Goal: Transaction & Acquisition: Purchase product/service

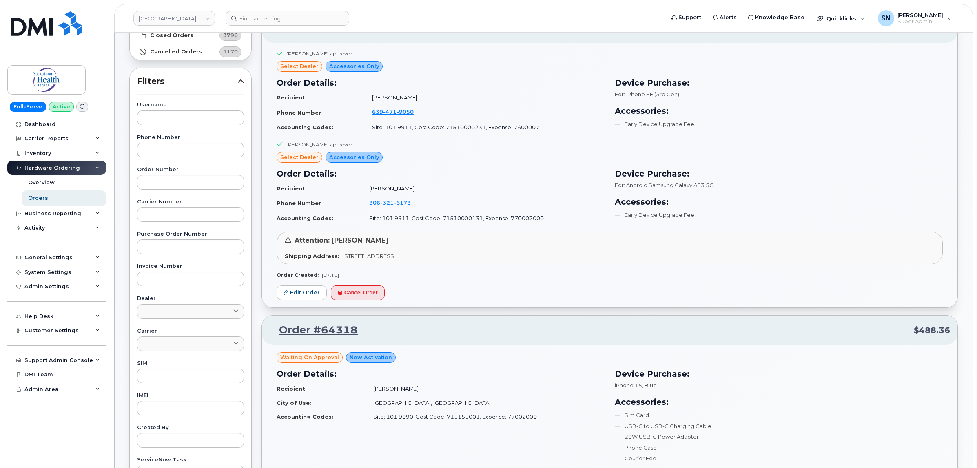
scroll to position [102, 0]
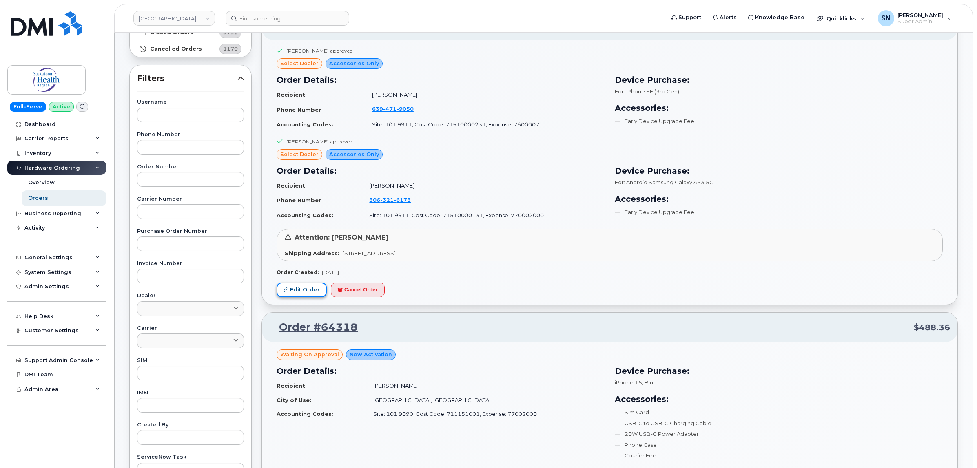
click at [314, 290] on link "Edit Order" at bounding box center [301, 290] width 50 height 15
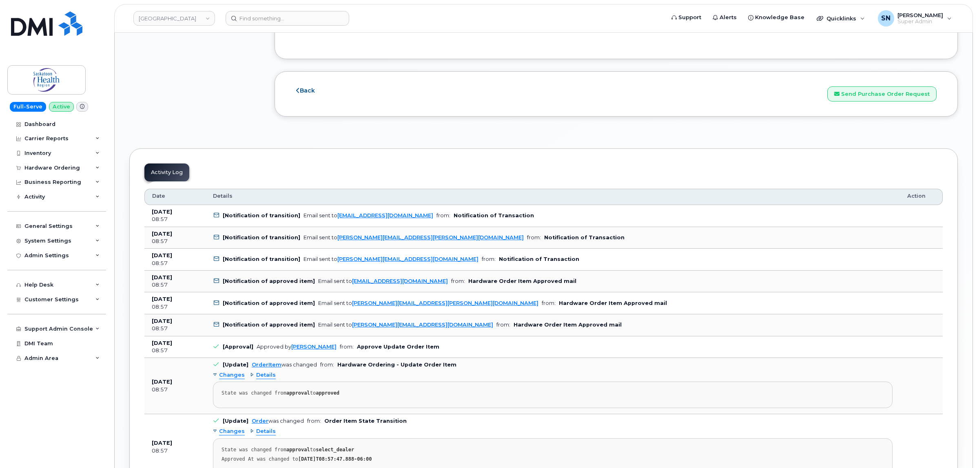
scroll to position [866, 0]
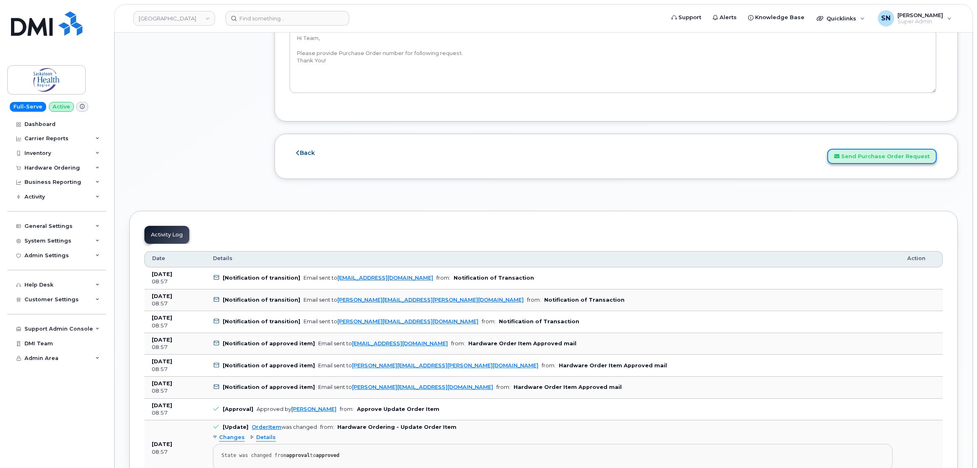
click at [865, 159] on button "Send Purchase Order Request" at bounding box center [881, 156] width 109 height 15
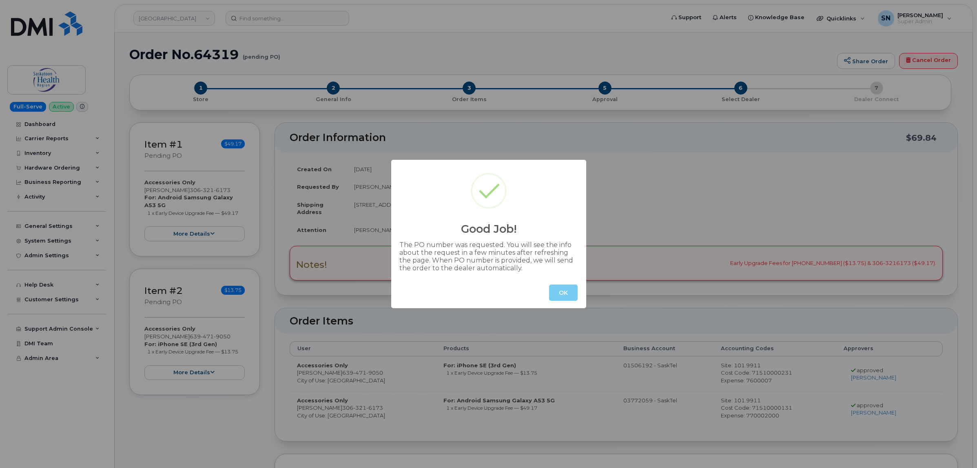
click at [555, 290] on button "OK" at bounding box center [563, 293] width 29 height 16
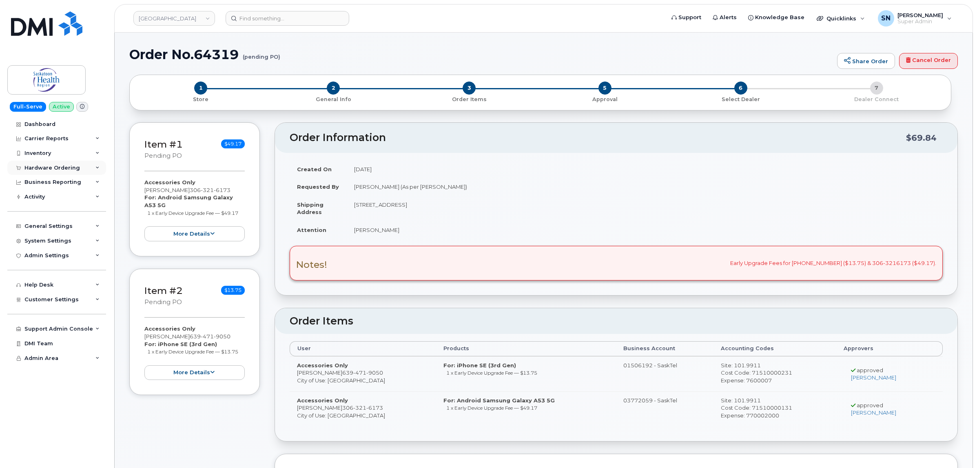
click at [28, 169] on div "Hardware Ordering" at bounding box center [51, 168] width 55 height 7
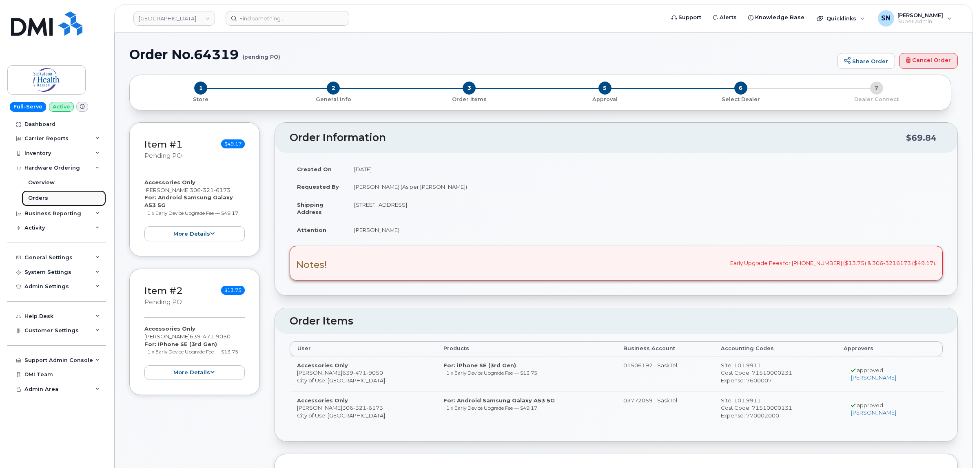
click at [39, 201] on div "Orders" at bounding box center [38, 197] width 20 height 7
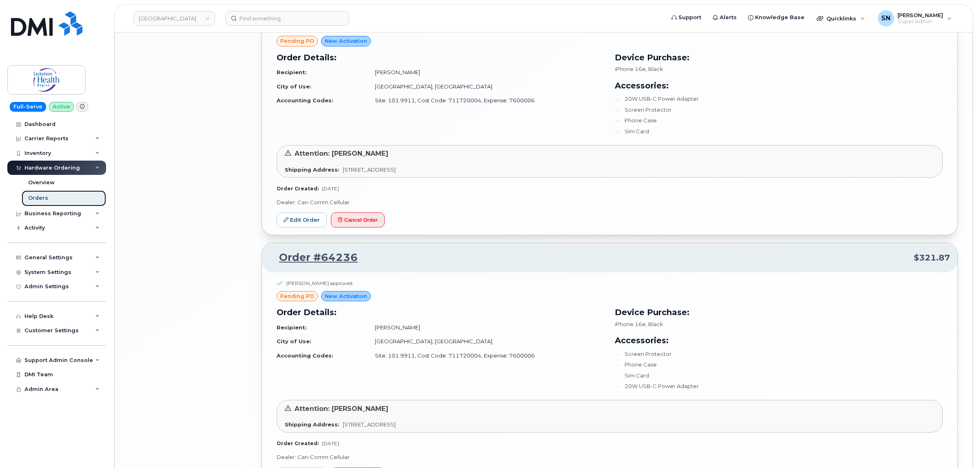
scroll to position [1781, 0]
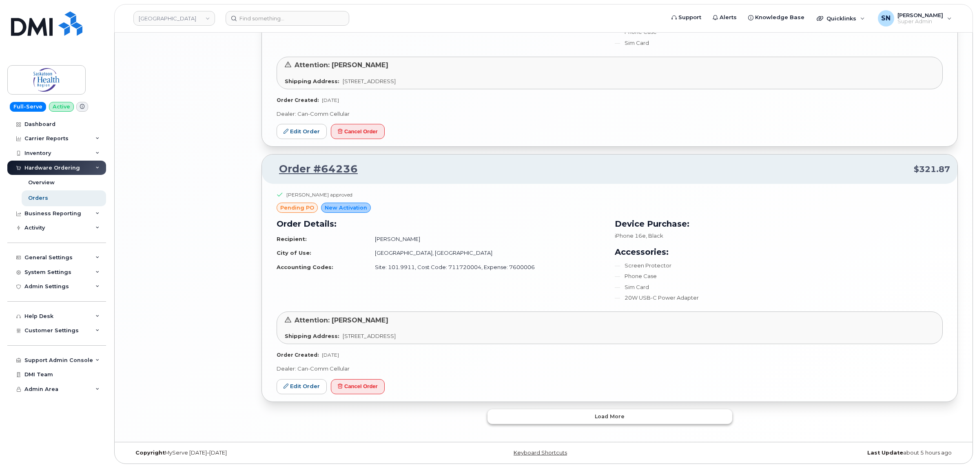
click at [555, 420] on button "Load more" at bounding box center [609, 416] width 245 height 15
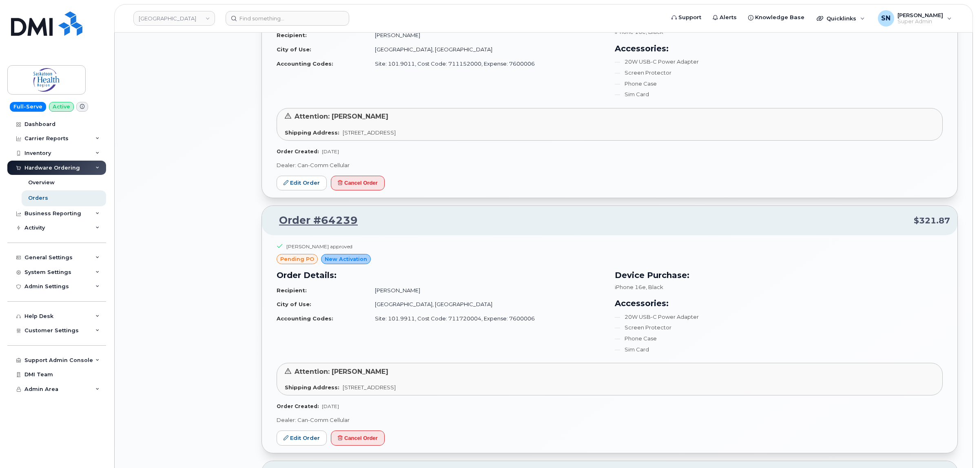
scroll to position [1223, 0]
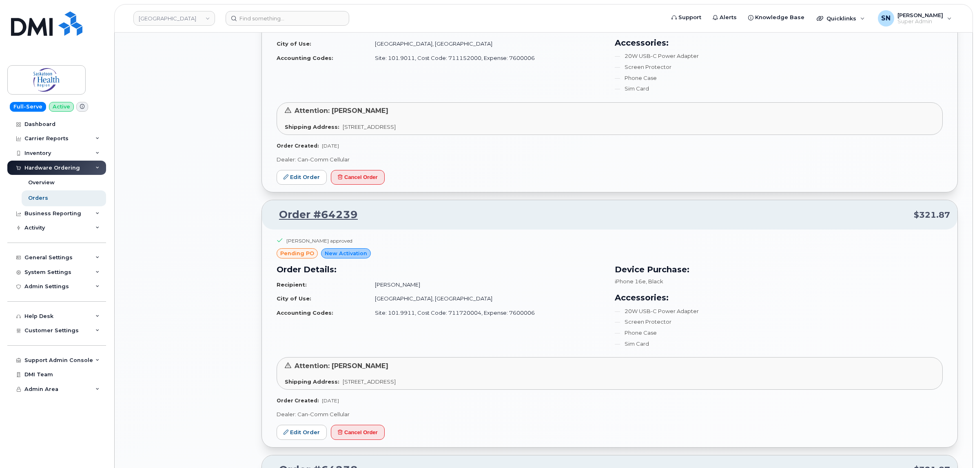
click at [225, 169] on div "All Orders 4977 Open Orders 11 Processed Orders 0 Closed Orders 3796 Cancelled …" at bounding box center [190, 263] width 132 height 2828
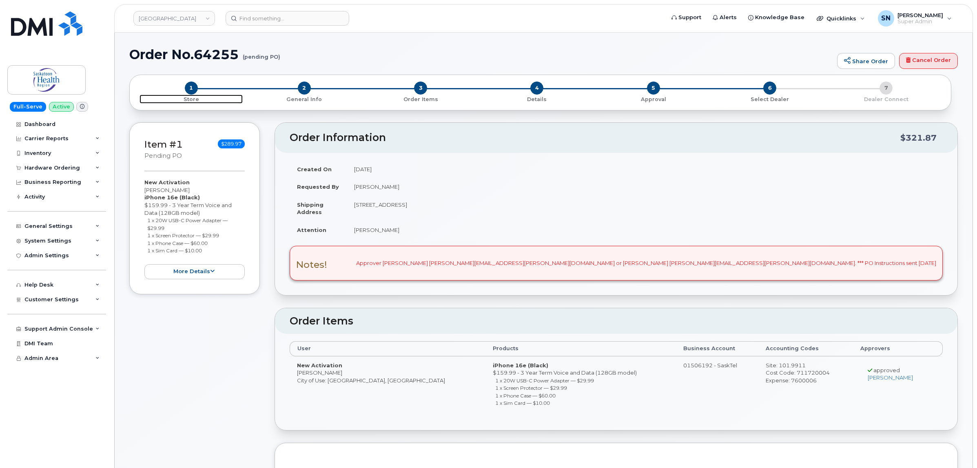
click at [188, 90] on span "1" at bounding box center [191, 88] width 13 height 13
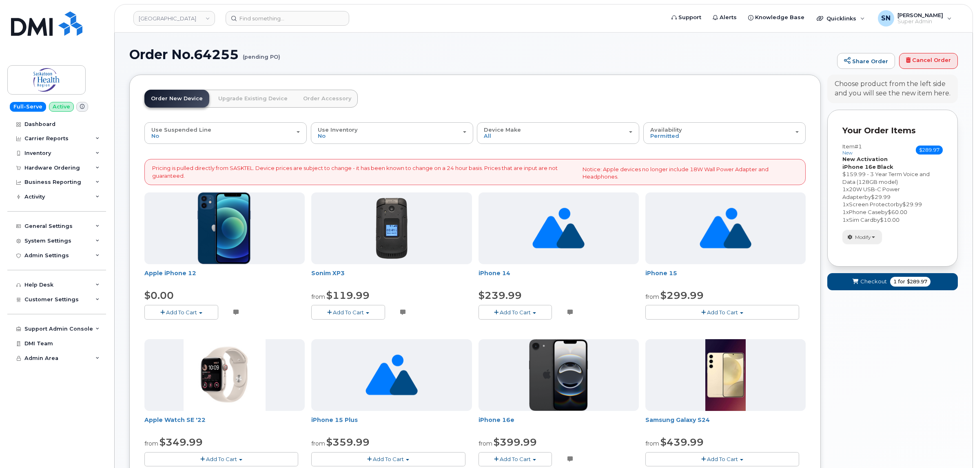
click at [870, 235] on span "Modify" at bounding box center [863, 237] width 16 height 7
click at [875, 247] on link "change" at bounding box center [880, 250] width 77 height 10
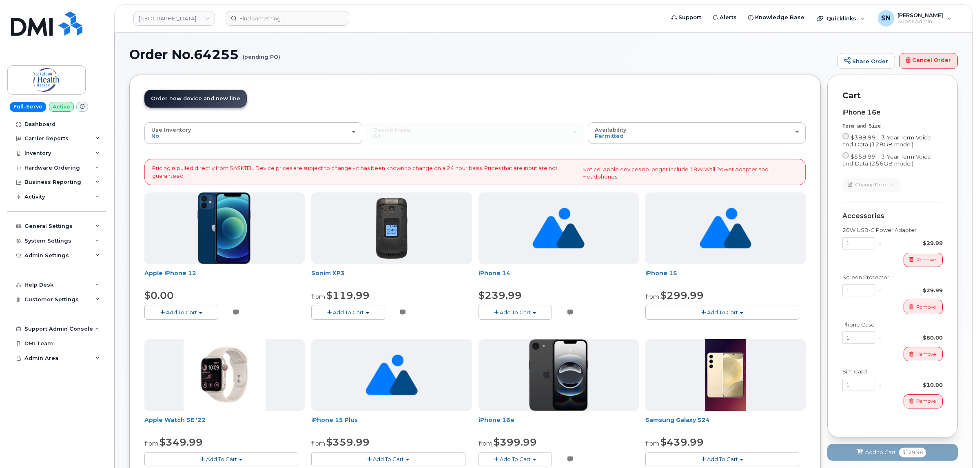
click at [842, 136] on input "$399.99 - 3 Year Term Voice and Data (128GB model)" at bounding box center [845, 136] width 7 height 7
radio input "true"
click at [847, 135] on input "$399.99 - 3 Year Term Voice and Data (128GB model)" at bounding box center [845, 136] width 7 height 7
click at [847, 157] on input "$559.99 - 3 Year Term Voice and Data (256GB model)" at bounding box center [845, 155] width 7 height 7
radio input "true"
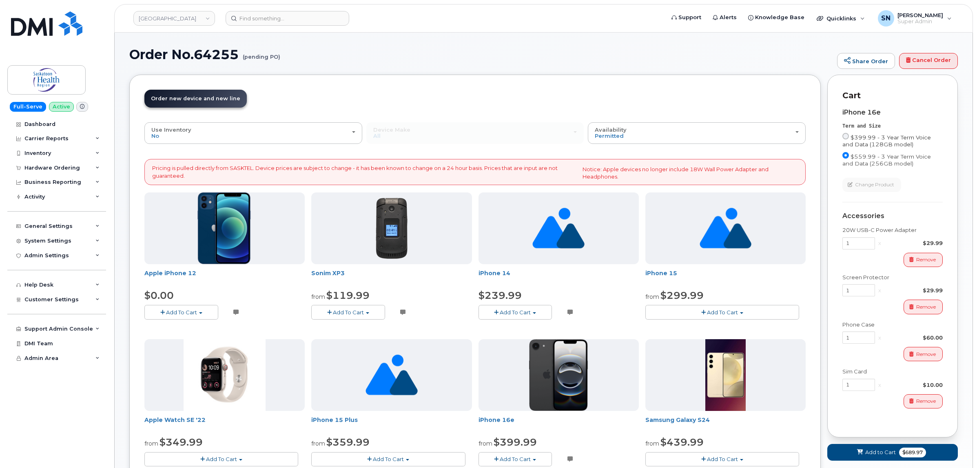
click at [846, 137] on input "$399.99 - 3 Year Term Voice and Data (128GB model)" at bounding box center [845, 136] width 7 height 7
radio input "true"
click at [844, 137] on input "$399.99 - 3 Year Term Voice and Data (128GB model)" at bounding box center [845, 136] width 7 height 7
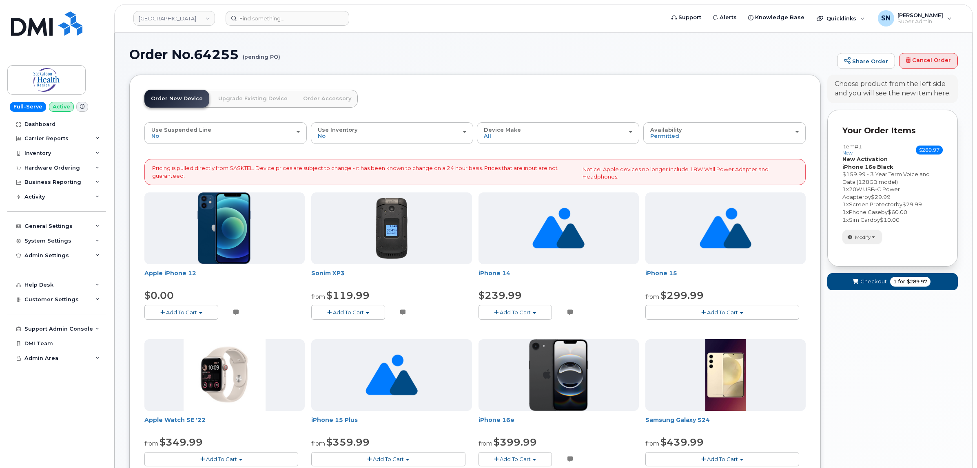
click at [871, 235] on button "Modify" at bounding box center [862, 237] width 40 height 14
click at [875, 249] on link "change" at bounding box center [880, 250] width 77 height 10
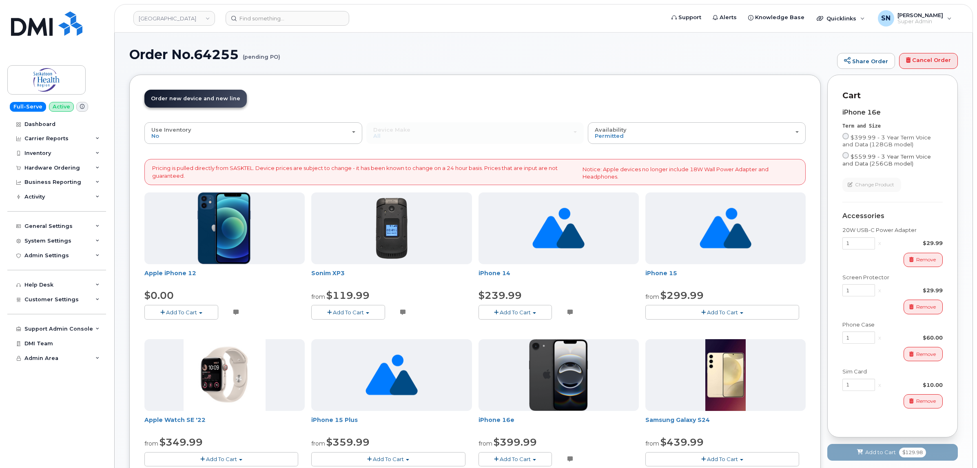
click at [846, 155] on input "$559.99 - 3 Year Term Voice and Data (256GB model)" at bounding box center [845, 155] width 7 height 7
radio input "true"
click at [846, 135] on input "$399.99 - 3 Year Term Voice and Data (128GB model)" at bounding box center [845, 136] width 7 height 7
radio input "true"
click at [846, 135] on input "$399.99 - 3 Year Term Voice and Data (128GB model)" at bounding box center [845, 136] width 7 height 7
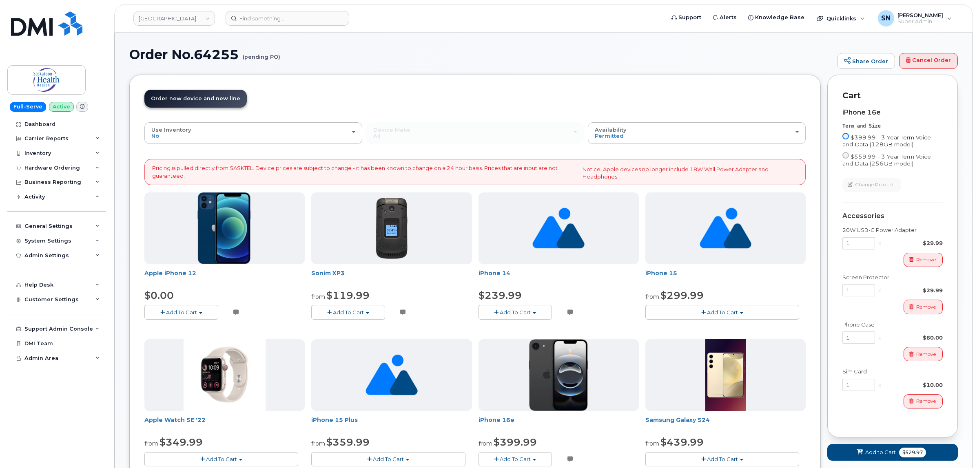
click at [845, 136] on input "$399.99 - 3 Year Term Voice and Data (128GB model)" at bounding box center [845, 136] width 7 height 7
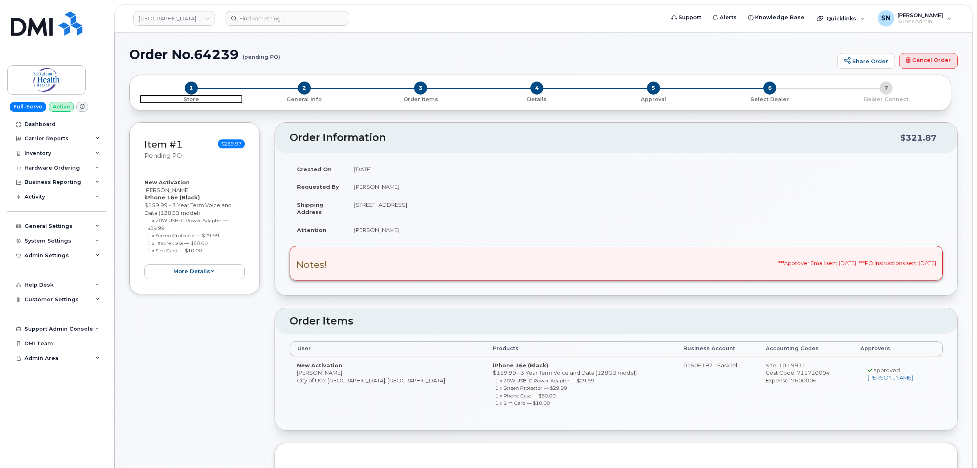
click at [190, 90] on span "1" at bounding box center [191, 88] width 13 height 13
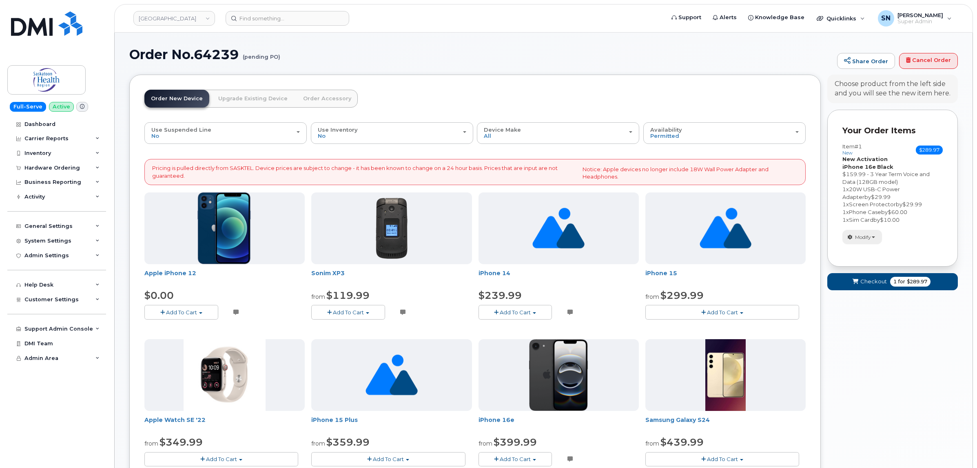
click at [865, 243] on button "Modify" at bounding box center [862, 237] width 40 height 14
click at [867, 247] on link "change" at bounding box center [880, 250] width 77 height 10
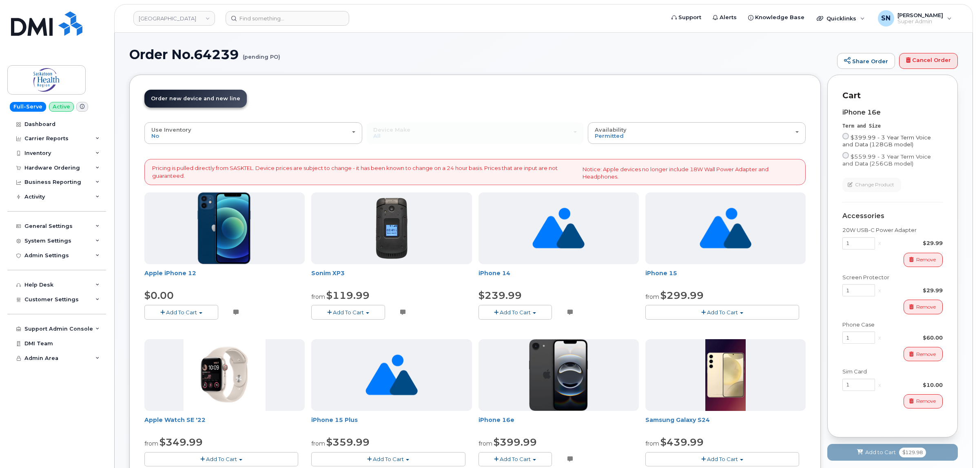
click at [845, 136] on input "$399.99 - 3 Year Term Voice and Data (128GB model)" at bounding box center [845, 136] width 7 height 7
radio input "true"
click at [843, 134] on input "$399.99 - 3 Year Term Voice and Data (128GB model)" at bounding box center [845, 136] width 7 height 7
click at [846, 136] on input "$399.99 - 3 Year Term Voice and Data (128GB model)" at bounding box center [845, 136] width 7 height 7
click at [845, 137] on input "$399.99 - 3 Year Term Voice and Data (128GB model)" at bounding box center [845, 136] width 7 height 7
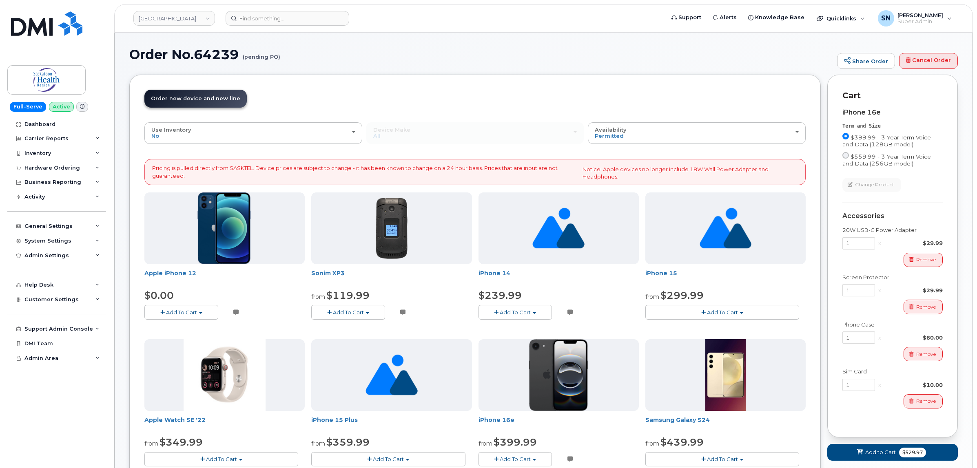
click at [901, 102] on div "iPhone 16e Term and Size $399.99 - 3 Year Term Voice and Data (128GB model) $55…" at bounding box center [892, 262] width 100 height 321
click at [879, 453] on span "Add to Cart" at bounding box center [880, 453] width 31 height 8
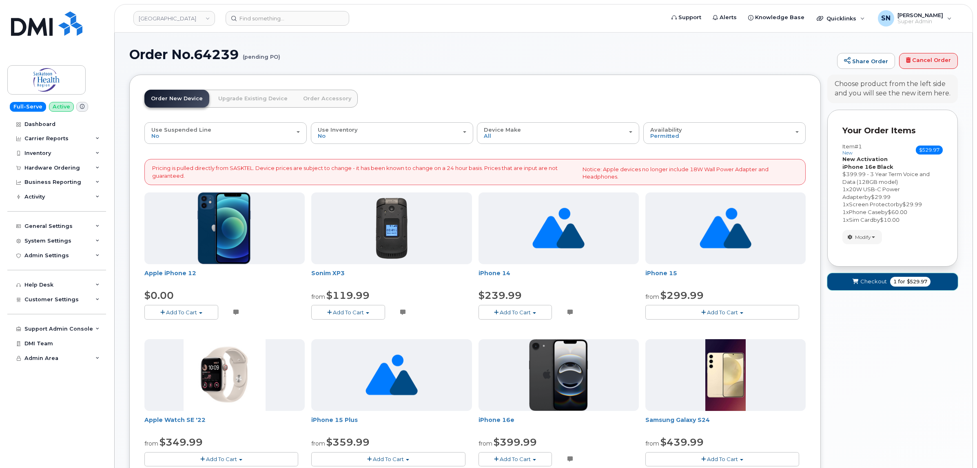
click at [866, 284] on span "Checkout" at bounding box center [873, 282] width 27 height 8
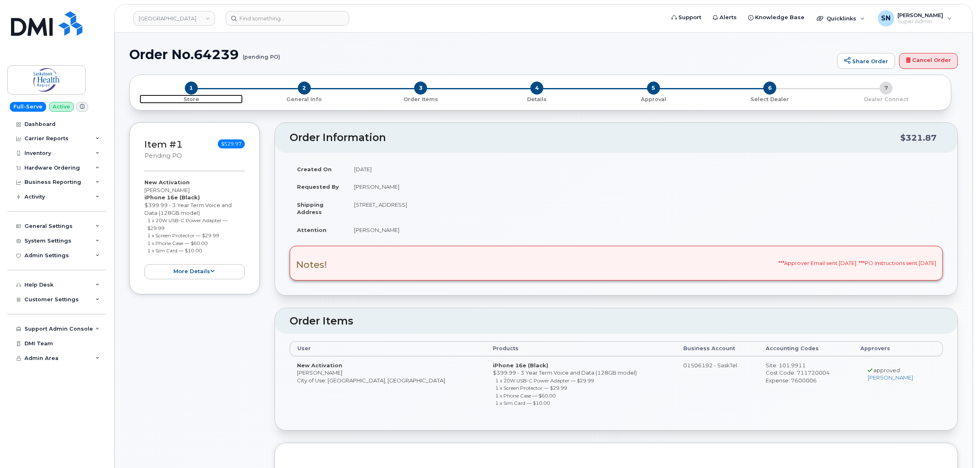
click at [188, 91] on span "1" at bounding box center [191, 88] width 13 height 13
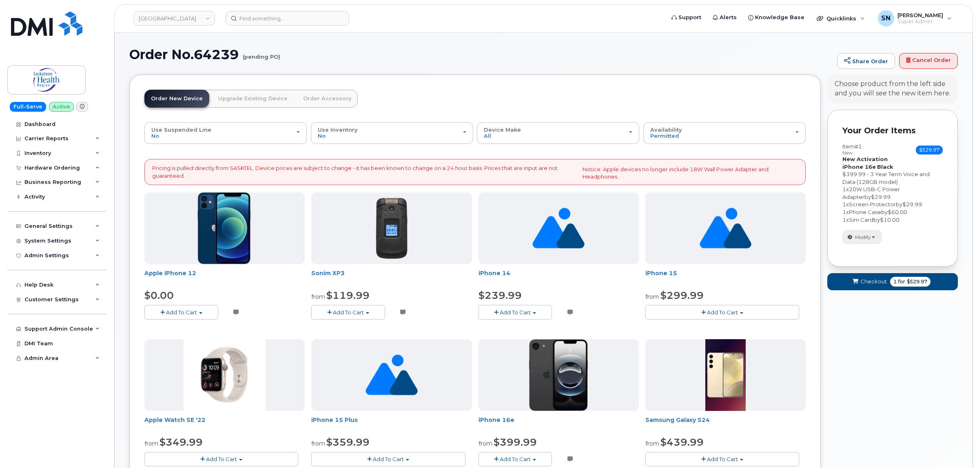
click at [859, 236] on span "Modify" at bounding box center [863, 237] width 16 height 7
click at [865, 250] on link "change" at bounding box center [880, 250] width 77 height 10
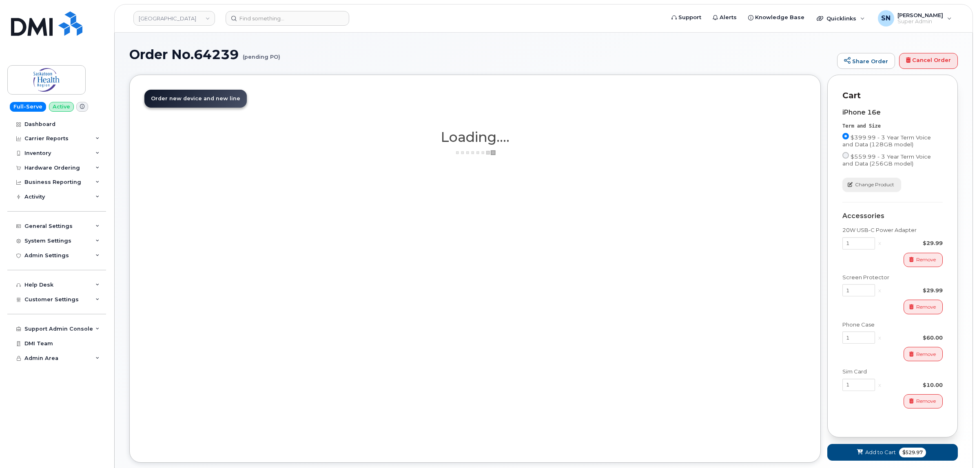
click at [861, 186] on span "Change Product" at bounding box center [874, 184] width 39 height 7
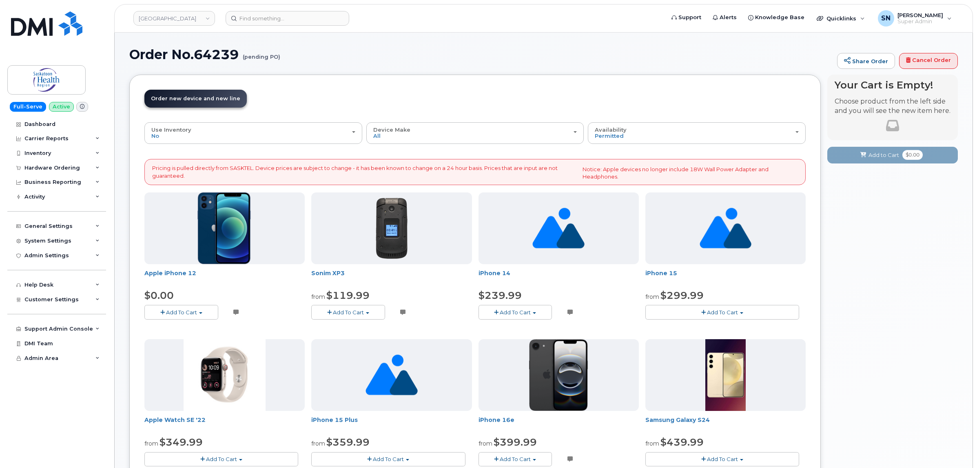
click at [199, 317] on button "Add To Cart" at bounding box center [181, 312] width 74 height 14
click at [199, 326] on link "$0.00 - 3 Year Term Voice and Data (64GB)" at bounding box center [211, 328] width 130 height 10
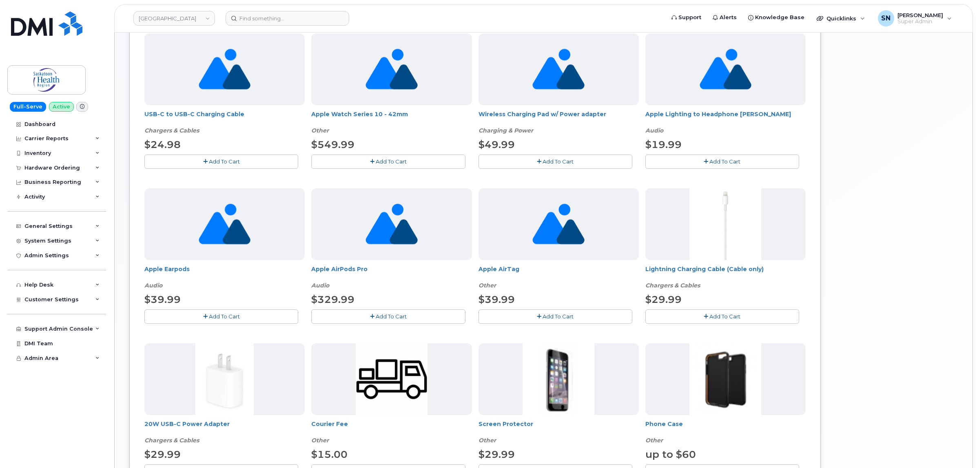
scroll to position [408, 0]
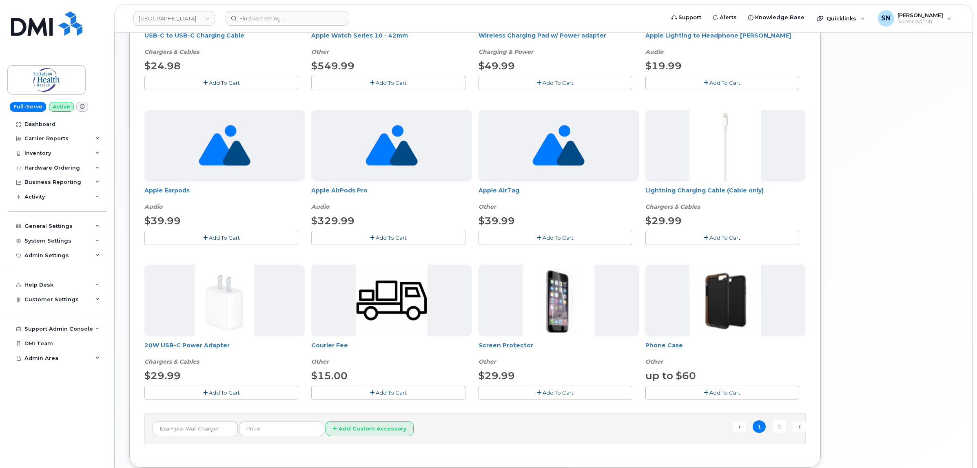
click at [267, 396] on button "Add To Cart" at bounding box center [221, 393] width 154 height 14
click at [537, 393] on icon "button" at bounding box center [539, 392] width 4 height 5
click at [720, 394] on span "Add To Cart" at bounding box center [724, 392] width 31 height 7
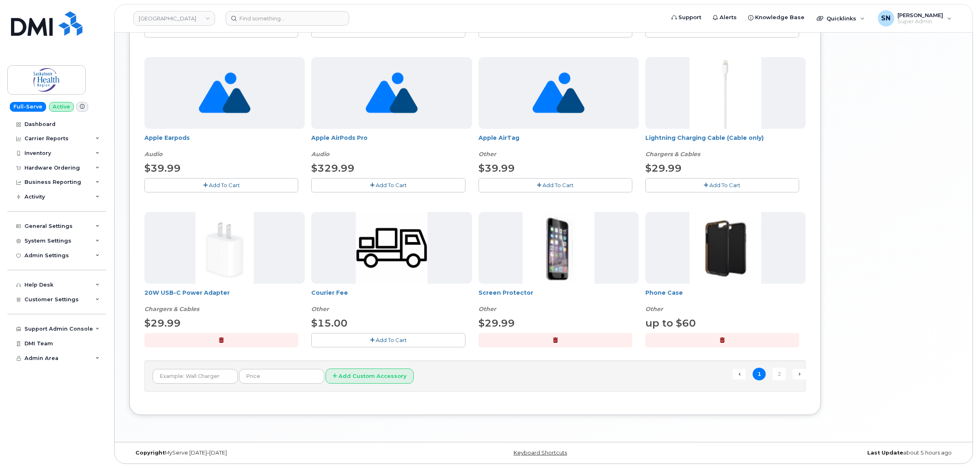
scroll to position [462, 0]
click at [778, 373] on link "2" at bounding box center [778, 374] width 13 height 13
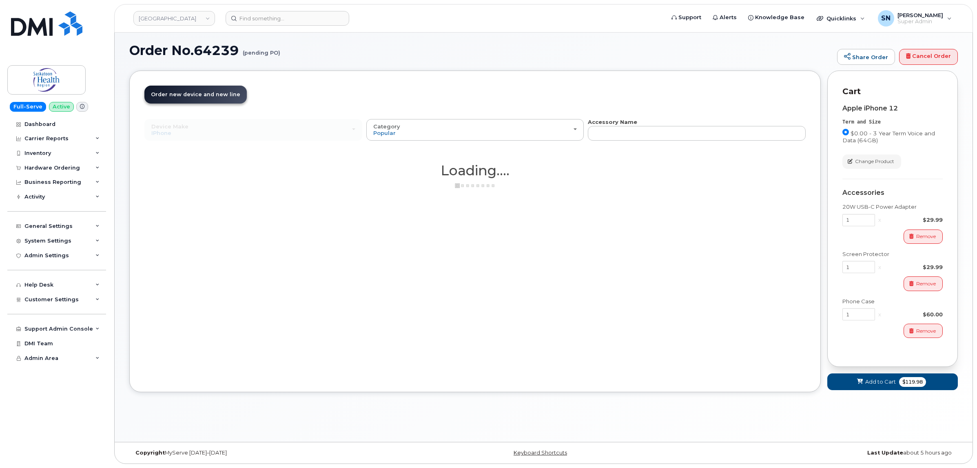
scroll to position [4, 0]
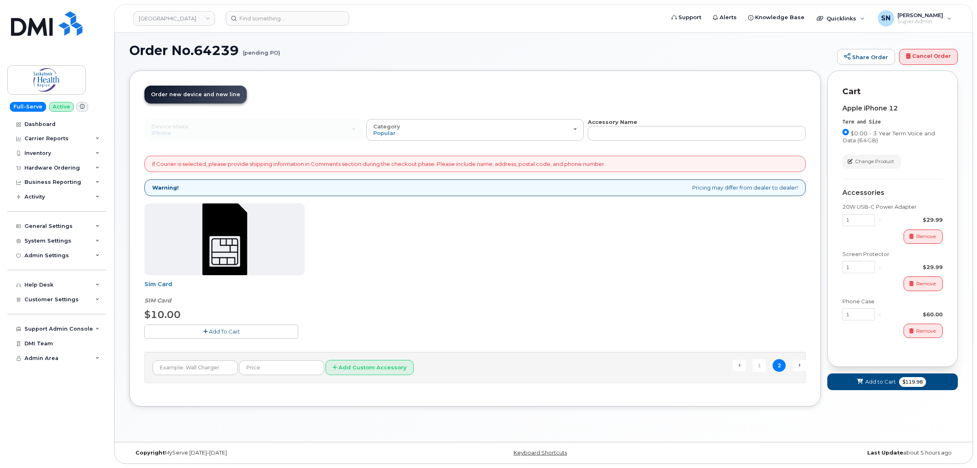
click at [252, 337] on button "Add To Cart" at bounding box center [221, 332] width 154 height 14
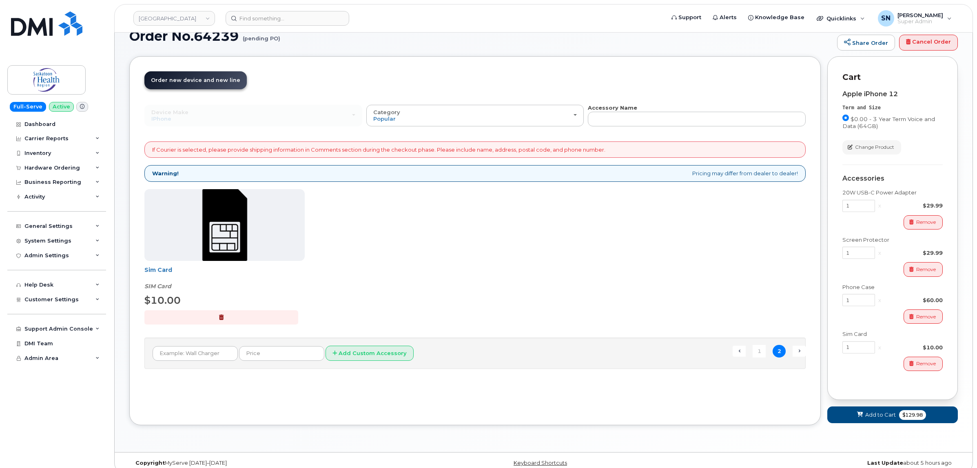
scroll to position [30, 0]
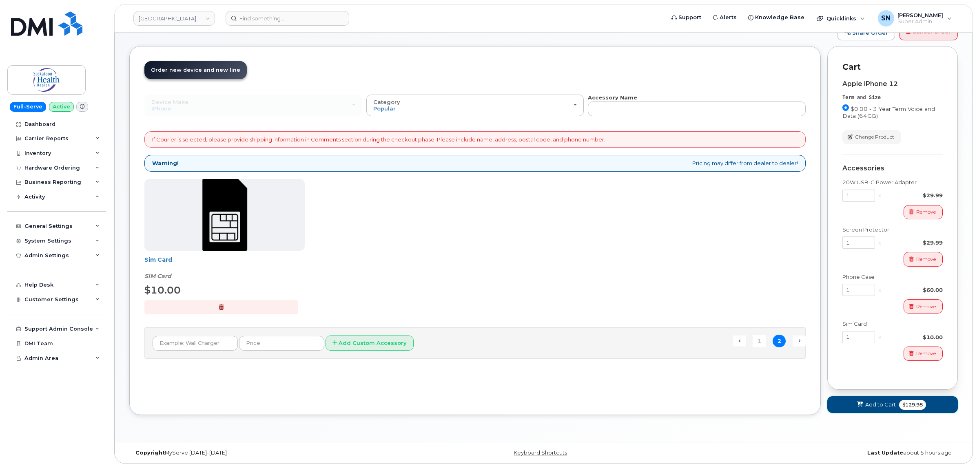
click at [856, 409] on button "Add to Cart $129.98" at bounding box center [892, 404] width 130 height 17
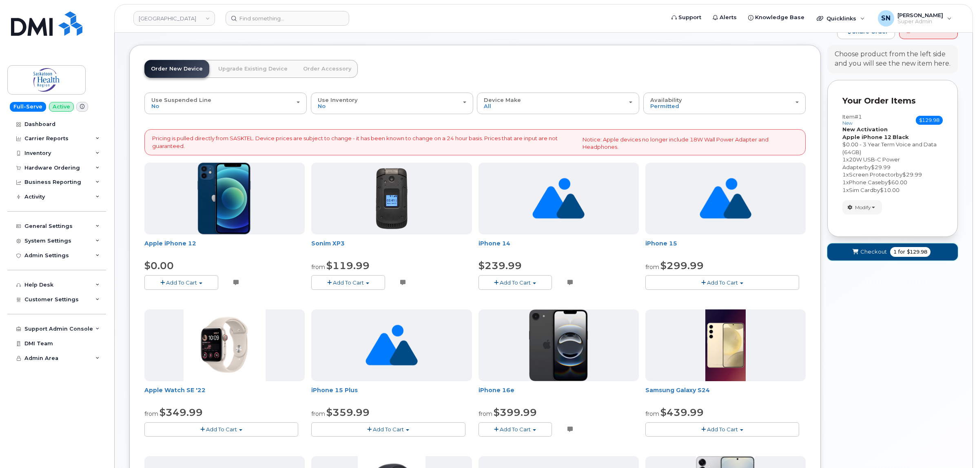
click at [871, 253] on span "Checkout" at bounding box center [873, 252] width 27 height 8
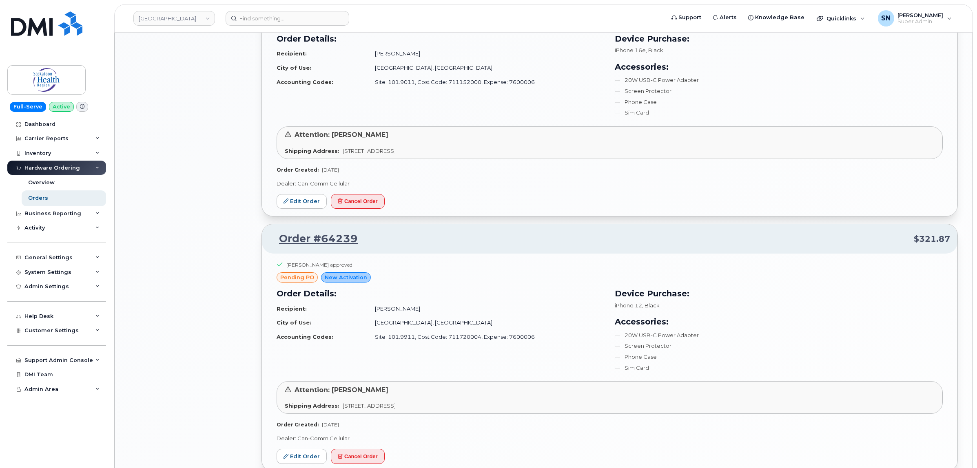
scroll to position [1172, 0]
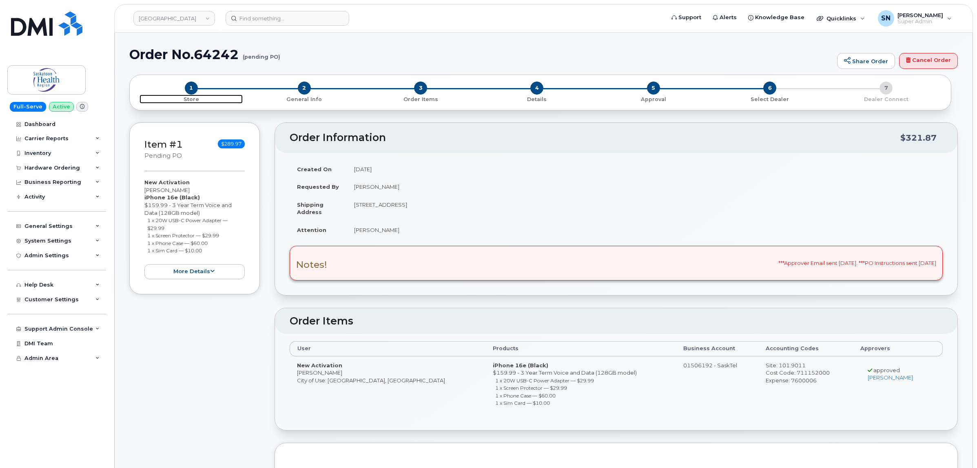
click at [189, 89] on span "1" at bounding box center [191, 88] width 13 height 13
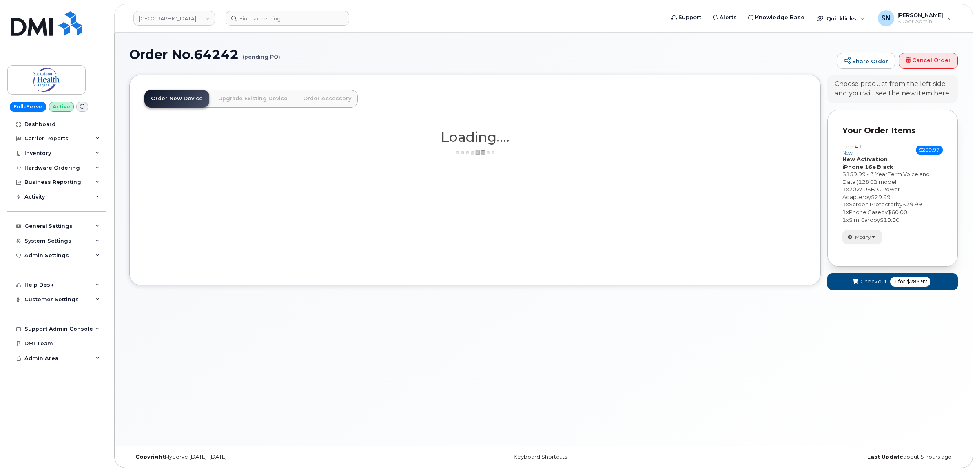
click at [853, 238] on button "Modify" at bounding box center [862, 237] width 40 height 14
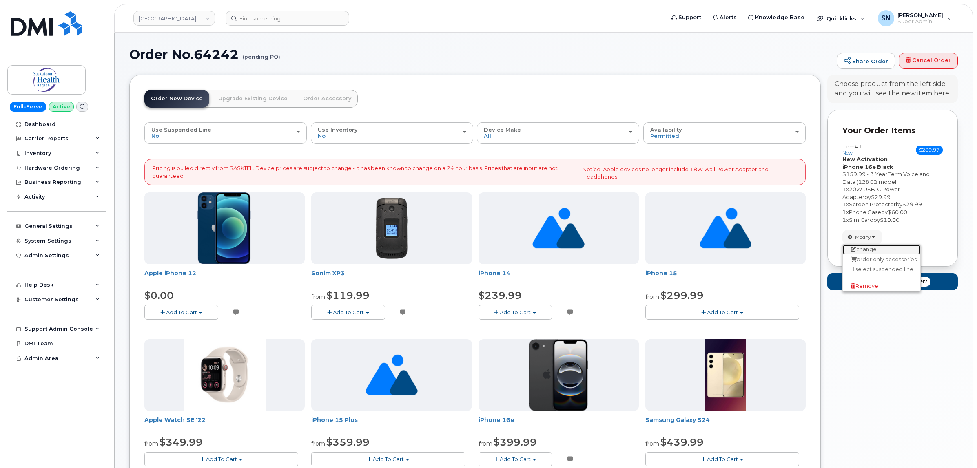
click at [859, 249] on link "change" at bounding box center [880, 250] width 77 height 10
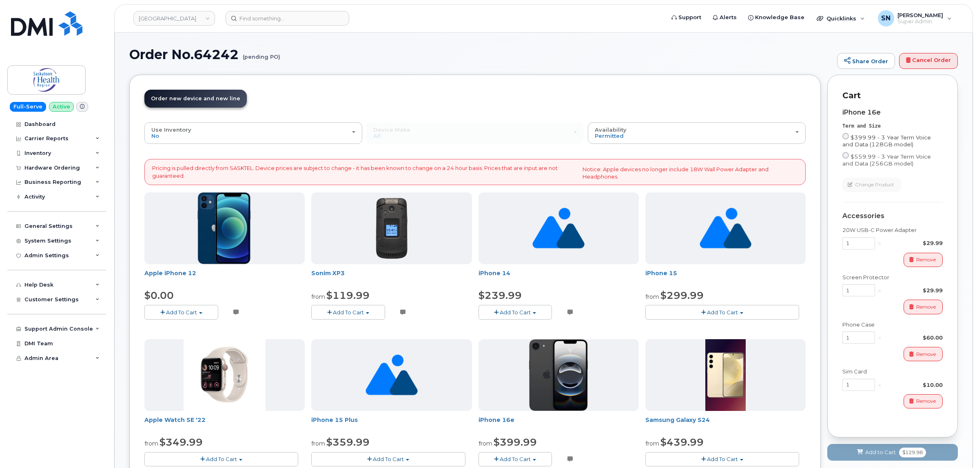
click at [846, 137] on input "$399.99 - 3 Year Term Voice and Data (128GB model)" at bounding box center [845, 136] width 7 height 7
radio input "true"
click at [846, 137] on input "$399.99 - 3 Year Term Voice and Data (128GB model)" at bounding box center [845, 136] width 7 height 7
click at [922, 178] on div "Change Product" at bounding box center [892, 185] width 100 height 14
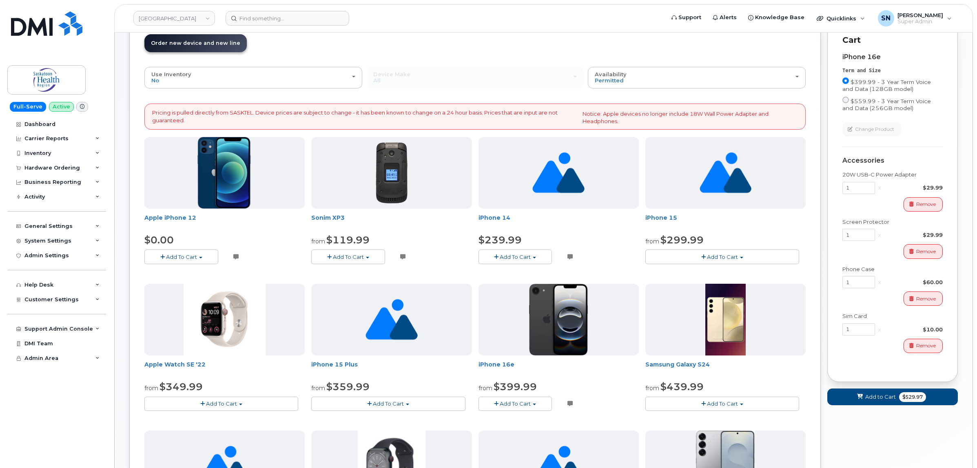
scroll to position [102, 0]
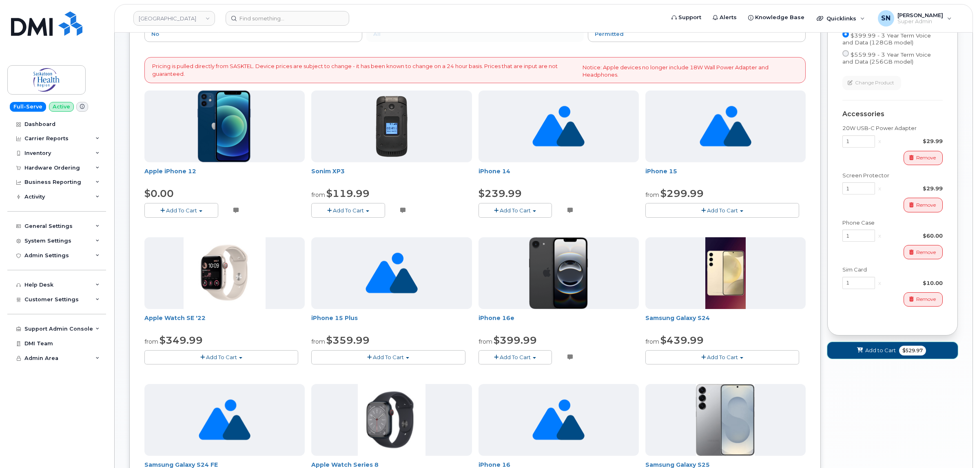
click at [872, 348] on span "Add to Cart" at bounding box center [880, 351] width 31 height 8
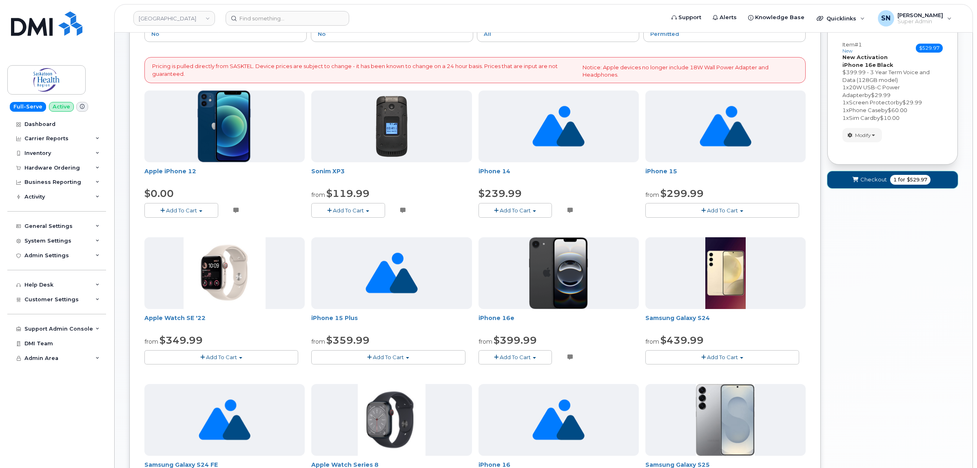
click at [870, 178] on span "Checkout" at bounding box center [873, 180] width 27 height 8
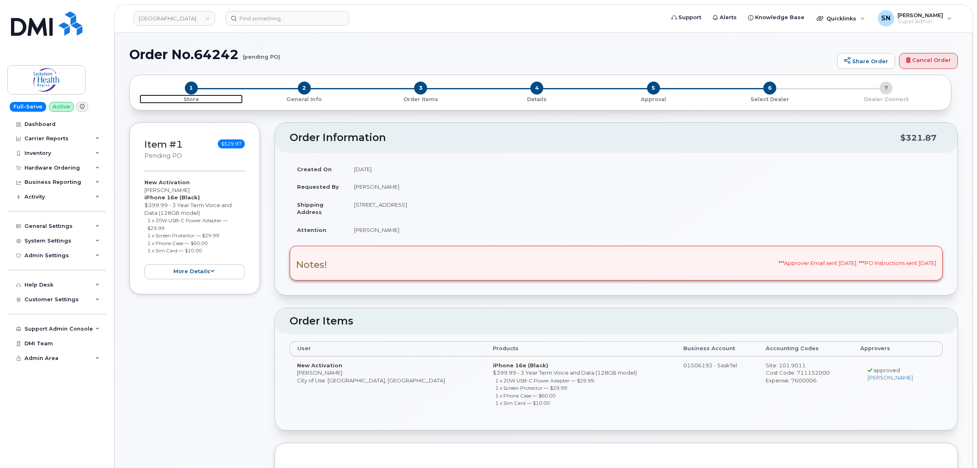
click at [192, 88] on span "1" at bounding box center [191, 88] width 13 height 13
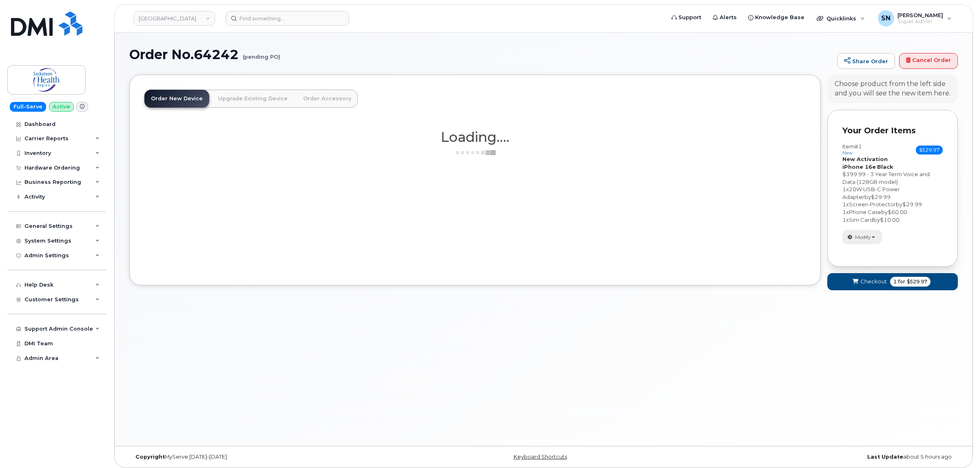
click at [855, 235] on span "Modify" at bounding box center [863, 237] width 16 height 7
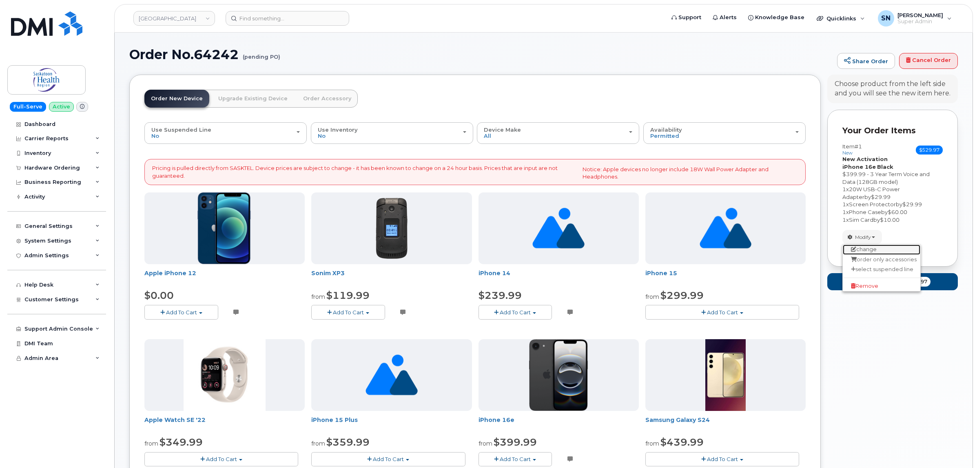
click at [867, 252] on link "change" at bounding box center [880, 250] width 77 height 10
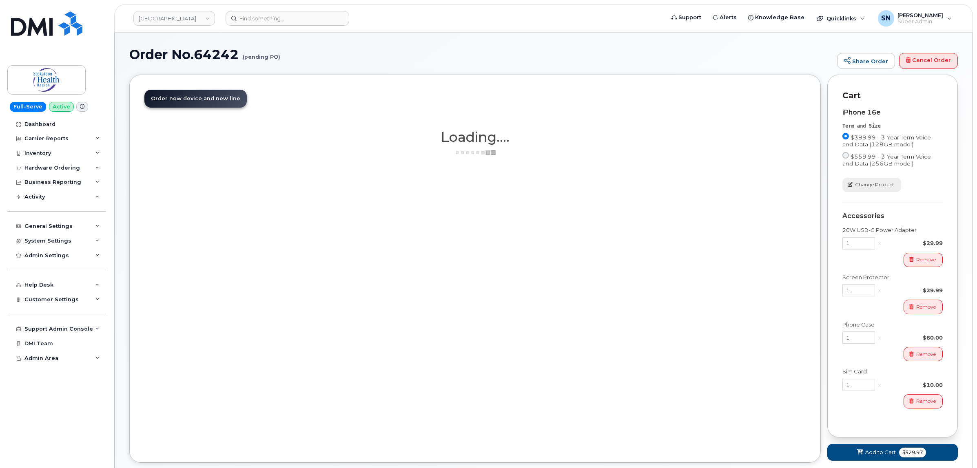
click at [875, 184] on span "Change Product" at bounding box center [874, 184] width 39 height 7
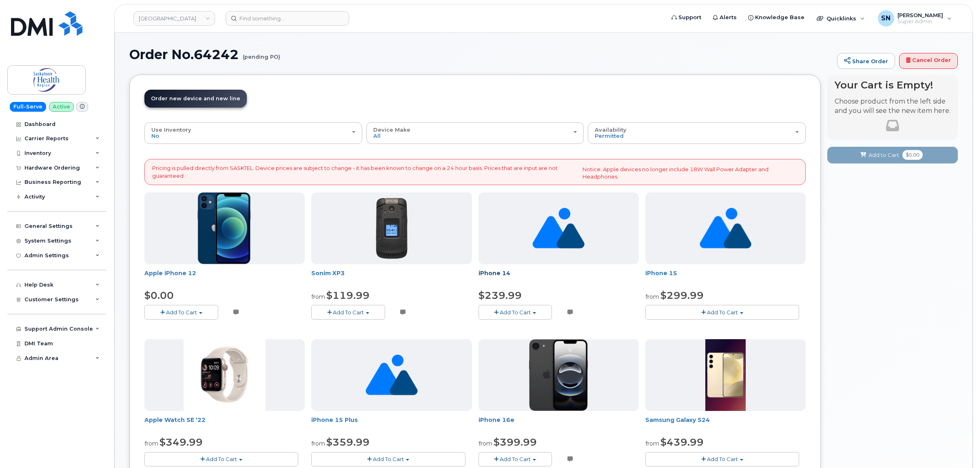
scroll to position [102, 0]
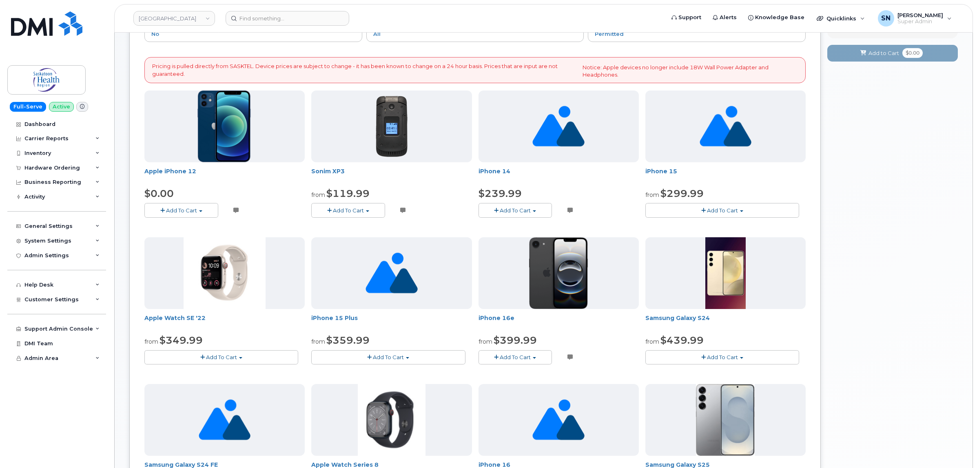
click at [190, 205] on button "Add To Cart" at bounding box center [181, 210] width 74 height 14
click at [188, 226] on link "$0.00 - 3 Year Term Voice and Data (64GB)" at bounding box center [211, 226] width 130 height 10
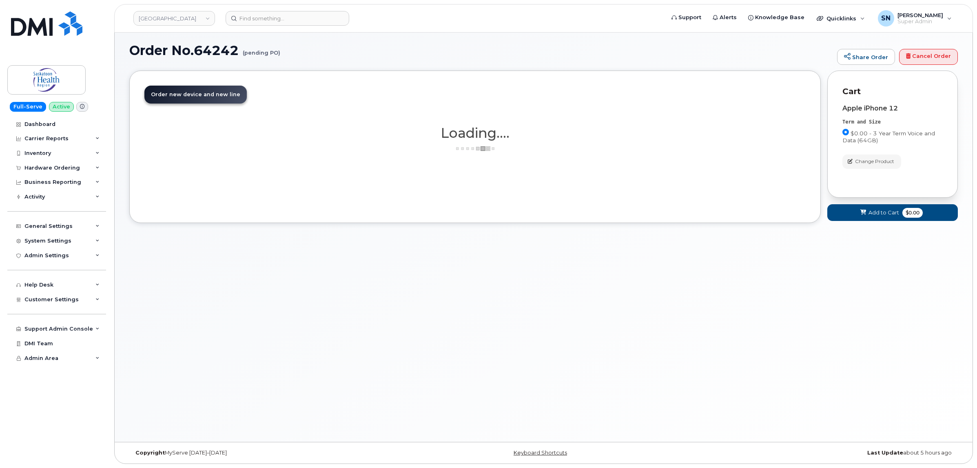
scroll to position [4, 0]
click at [879, 161] on span "Change Product" at bounding box center [874, 161] width 39 height 7
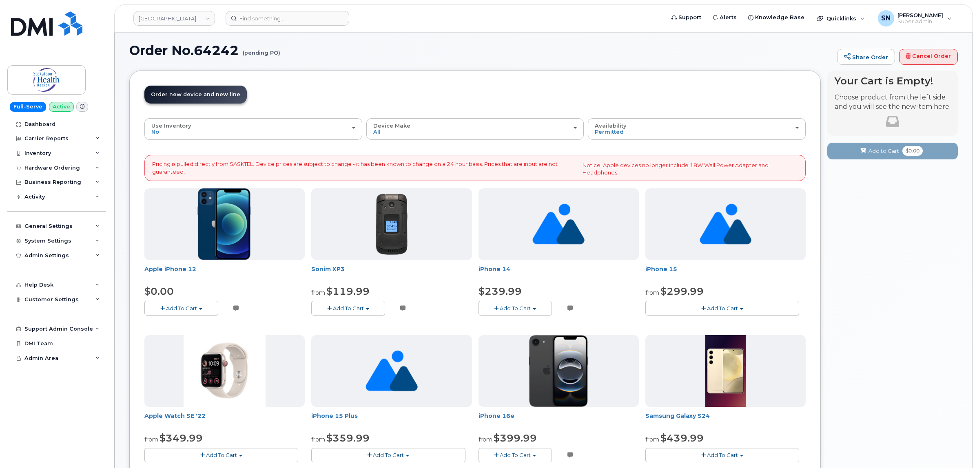
drag, startPoint x: 201, startPoint y: 304, endPoint x: 193, endPoint y: 311, distance: 10.4
click at [198, 306] on button "Add To Cart" at bounding box center [181, 308] width 74 height 14
click at [184, 325] on link "$0.00 - 3 Year Term Voice and Data (64GB)" at bounding box center [211, 323] width 130 height 10
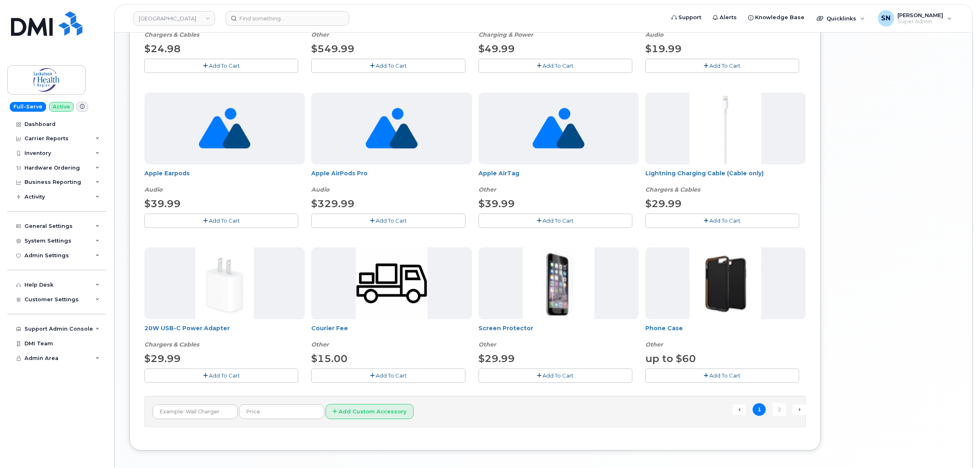
scroll to position [462, 0]
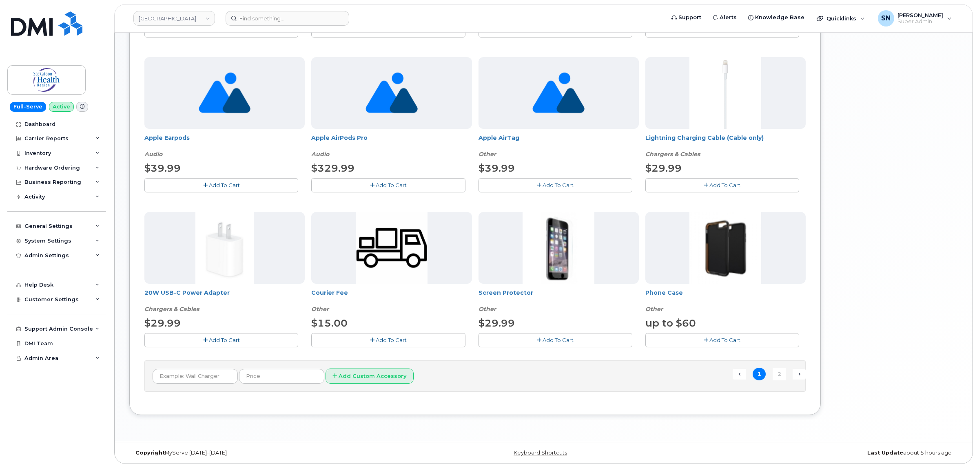
click at [230, 333] on button "Add To Cart" at bounding box center [221, 340] width 154 height 14
click at [556, 337] on span "Add To Cart" at bounding box center [557, 340] width 31 height 7
click at [676, 338] on button "Add To Cart" at bounding box center [722, 340] width 154 height 14
click at [779, 372] on link "2" at bounding box center [778, 374] width 13 height 13
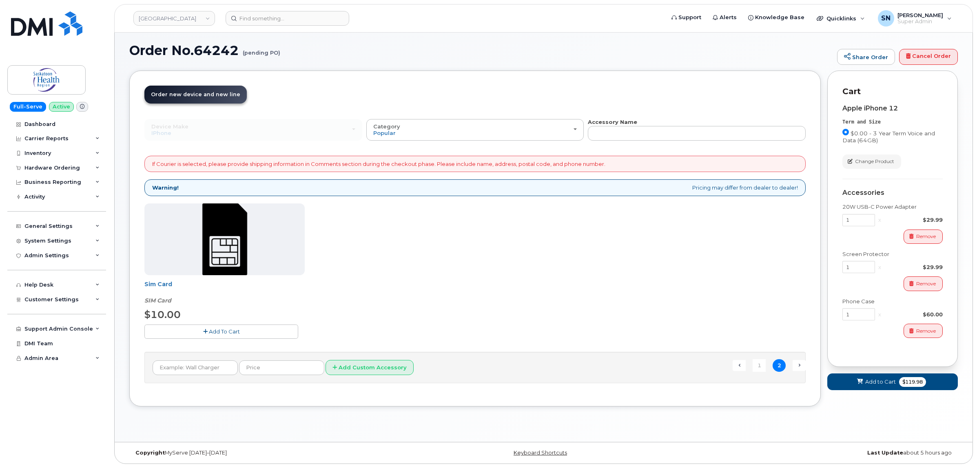
click at [221, 331] on span "Add To Cart" at bounding box center [224, 331] width 31 height 7
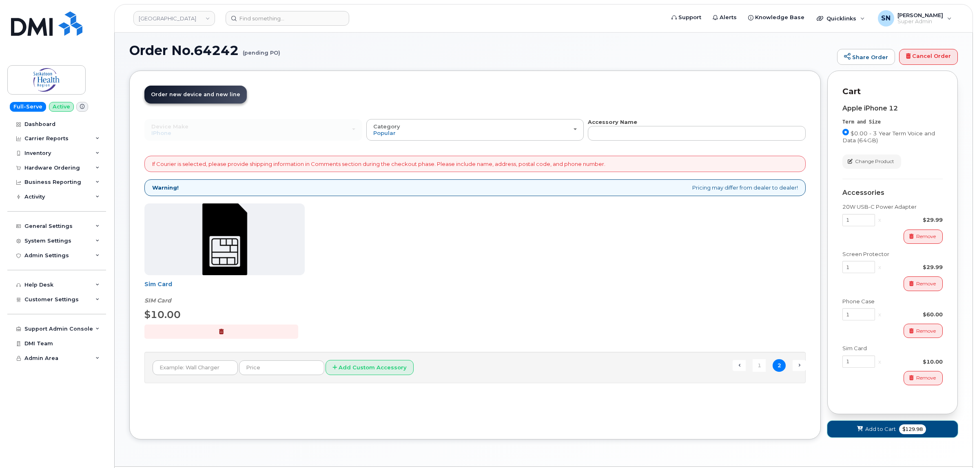
click at [842, 429] on button "Add to Cart $129.98" at bounding box center [892, 429] width 130 height 17
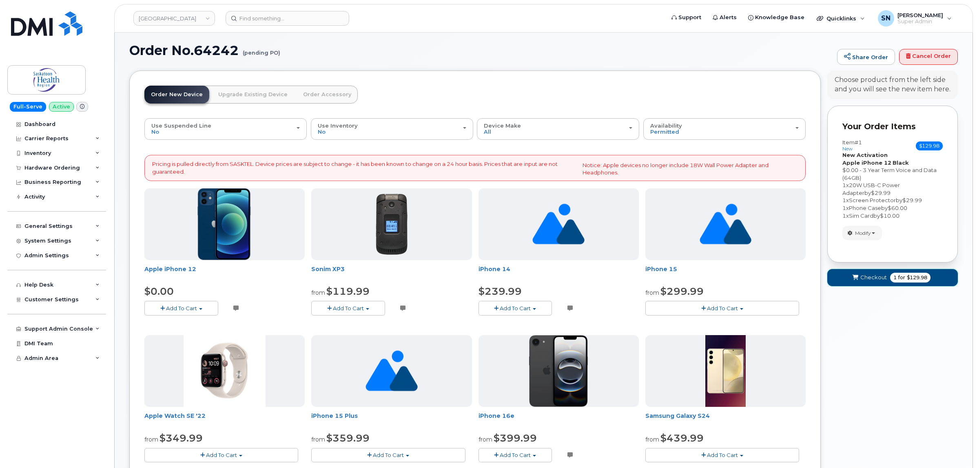
click at [848, 272] on button "Checkout 1 for $129.98" at bounding box center [892, 277] width 130 height 17
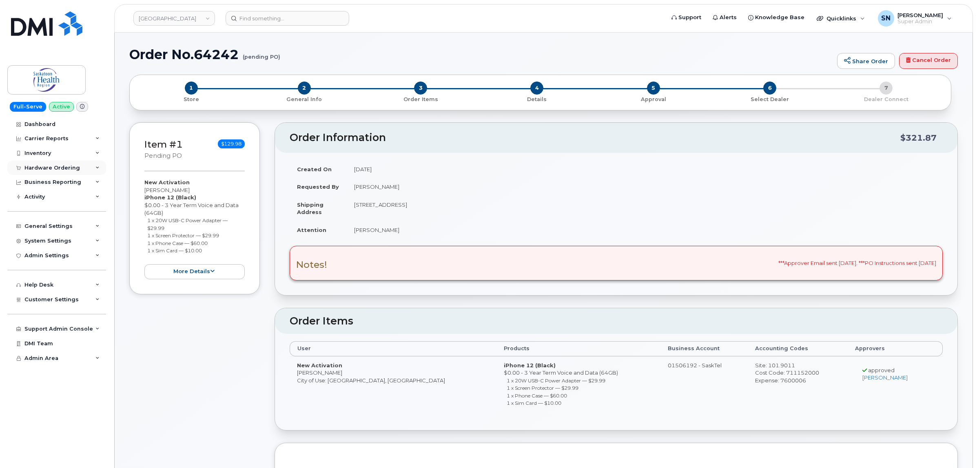
click at [44, 168] on div "Hardware Ordering" at bounding box center [51, 168] width 55 height 7
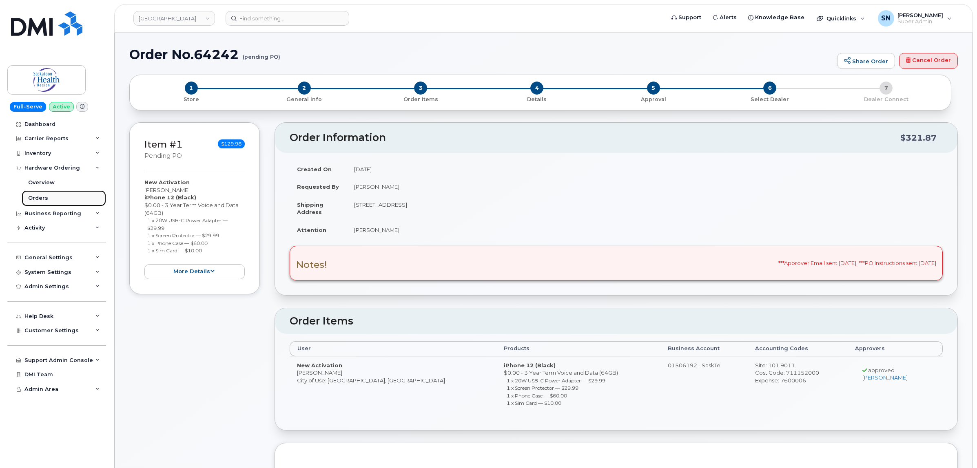
click at [45, 196] on div "Orders" at bounding box center [38, 197] width 20 height 7
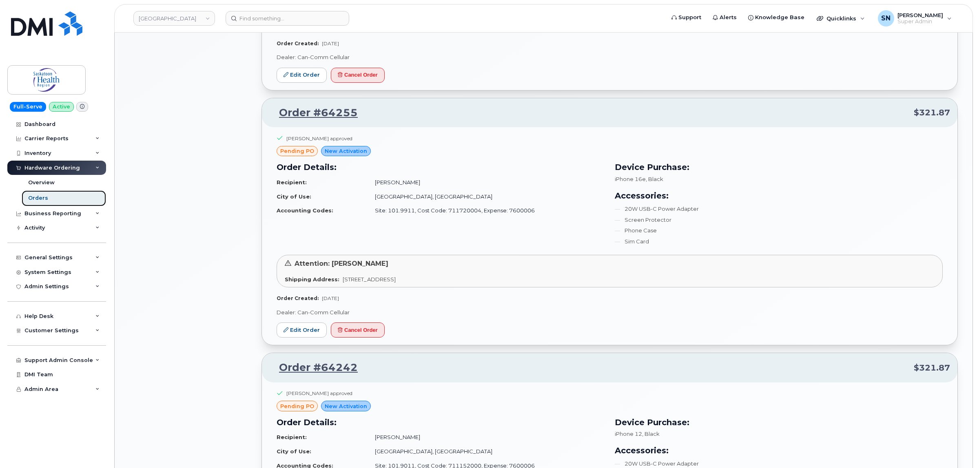
scroll to position [866, 0]
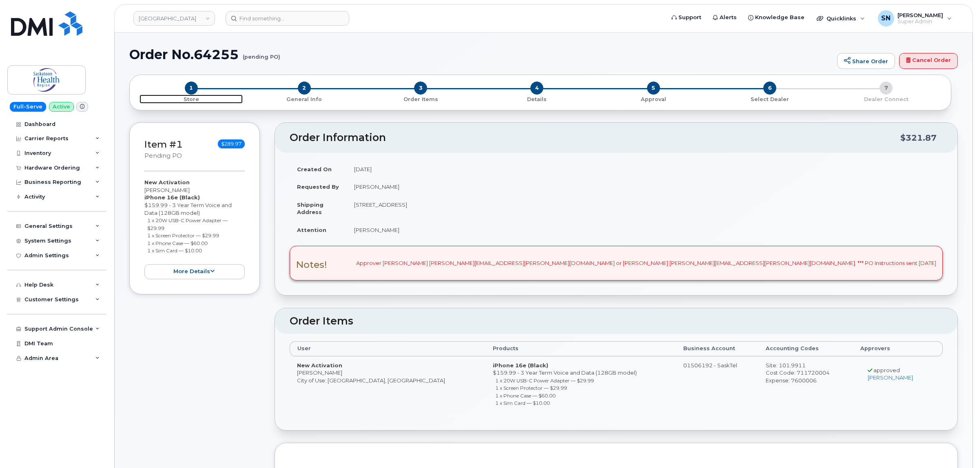
click at [192, 84] on span "1" at bounding box center [191, 88] width 13 height 13
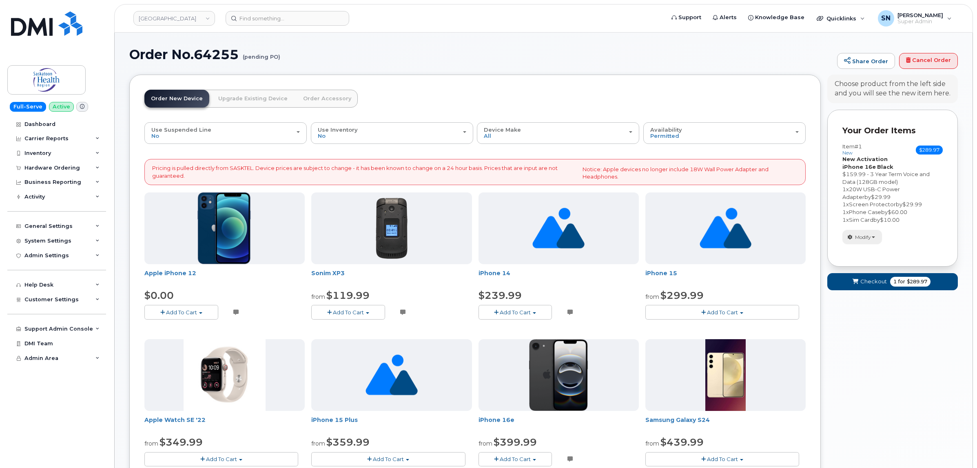
click at [866, 236] on span "Modify" at bounding box center [863, 237] width 16 height 7
click at [873, 249] on link "change" at bounding box center [880, 250] width 77 height 10
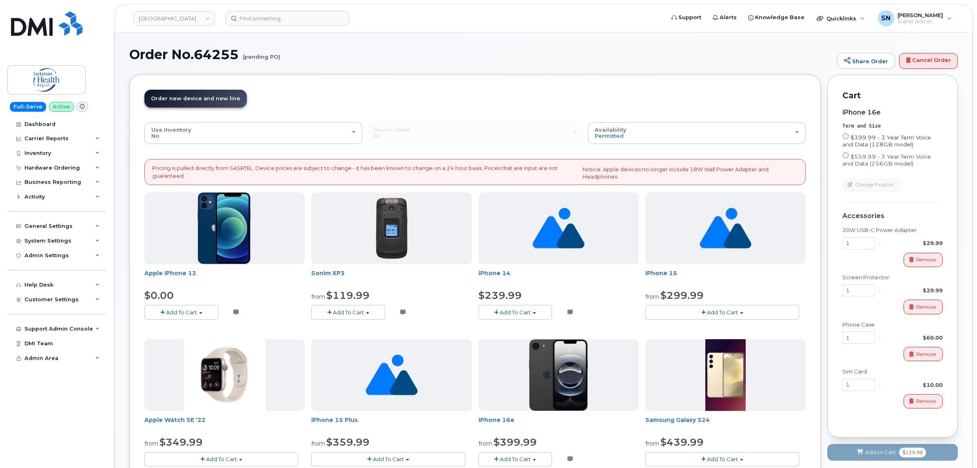
click at [845, 135] on input "$399.99 - 3 Year Term Voice and Data (128GB model)" at bounding box center [845, 136] width 7 height 7
radio input "true"
click at [909, 196] on div "iPhone 16e Term and Size $399.99 - 3 Year Term Voice and Data (128GB model) $55…" at bounding box center [892, 262] width 100 height 321
click at [882, 456] on span "Add to Cart" at bounding box center [880, 453] width 31 height 8
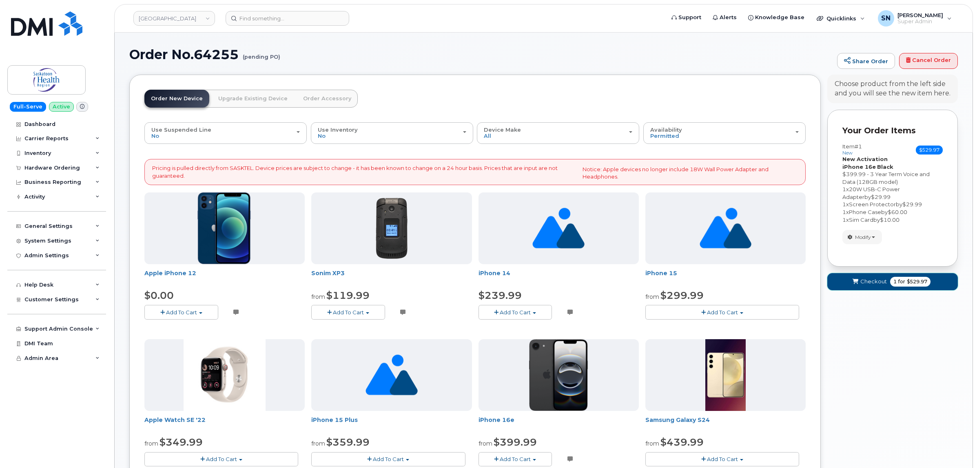
click at [876, 278] on span "Checkout" at bounding box center [873, 282] width 27 height 8
click at [853, 278] on span "submit" at bounding box center [855, 282] width 8 height 8
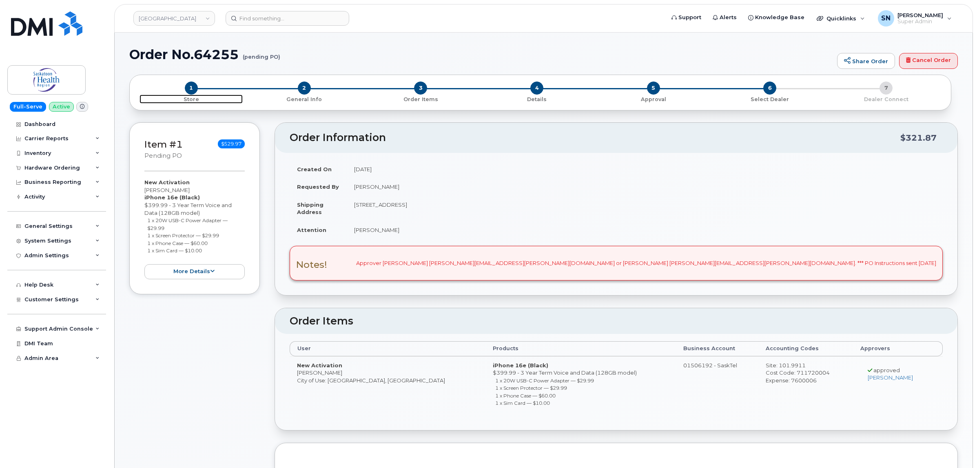
click at [186, 84] on span "1" at bounding box center [191, 88] width 13 height 13
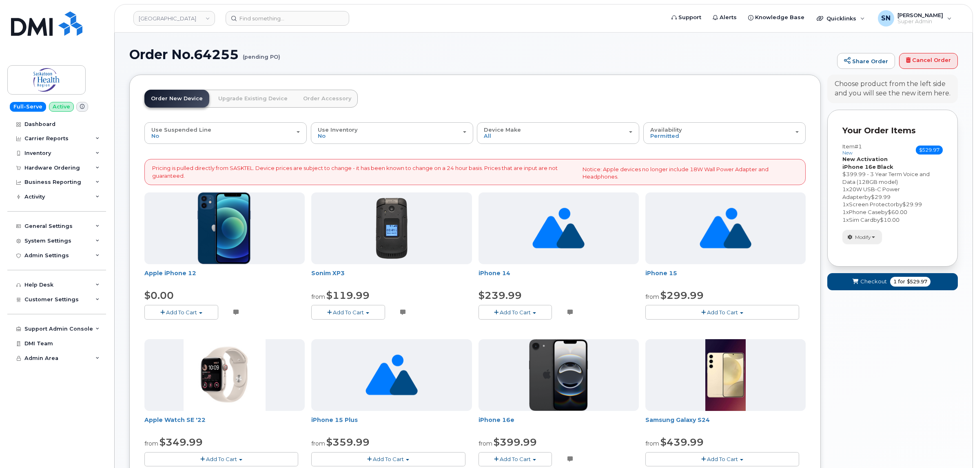
click at [857, 237] on span "Modify" at bounding box center [863, 237] width 16 height 7
click at [861, 247] on link "change" at bounding box center [880, 250] width 77 height 10
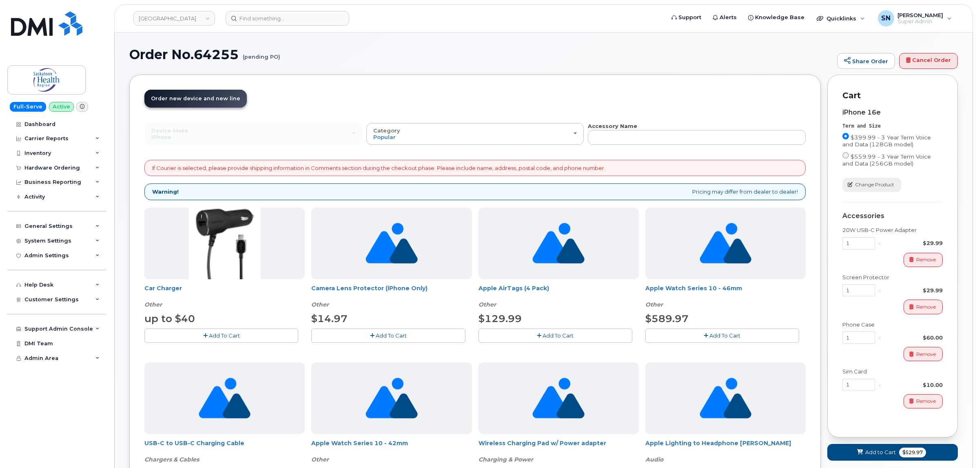
click at [867, 188] on span "Change Product" at bounding box center [874, 184] width 39 height 7
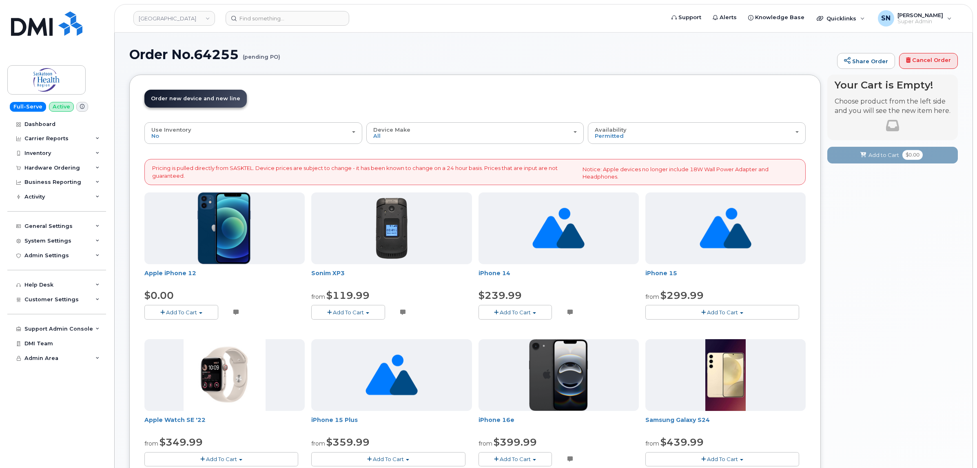
click at [179, 311] on span "Add To Cart" at bounding box center [181, 312] width 31 height 7
click at [176, 329] on link "$0.00 - 3 Year Term Voice and Data (64GB)" at bounding box center [211, 328] width 130 height 10
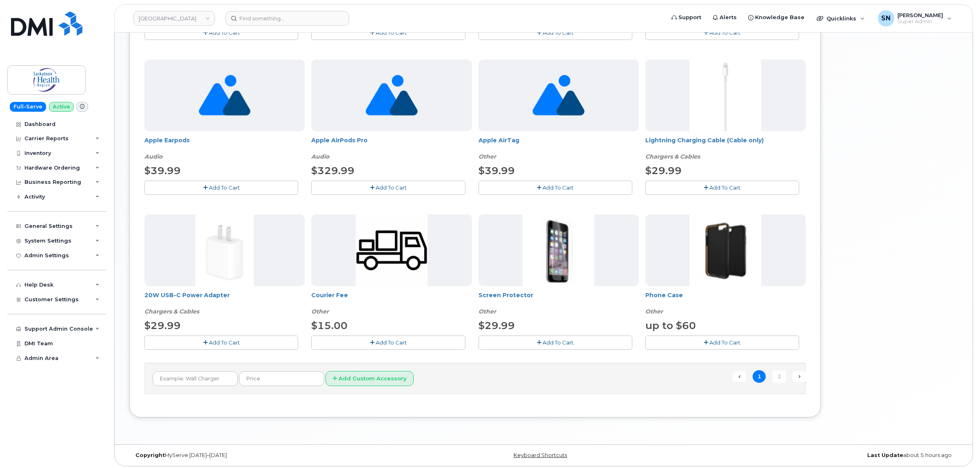
scroll to position [462, 0]
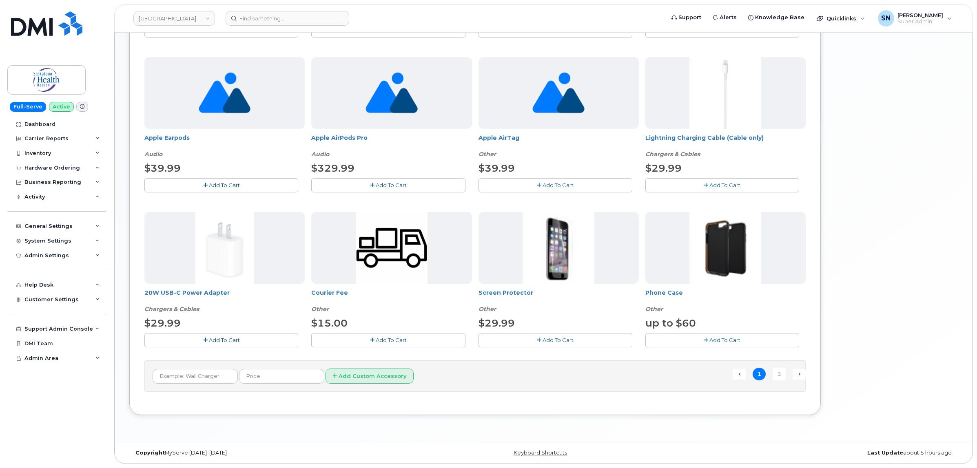
click at [236, 340] on span "Add To Cart" at bounding box center [224, 340] width 31 height 7
click at [553, 337] on span "Add To Cart" at bounding box center [557, 340] width 31 height 7
click at [724, 333] on button "Add To Cart" at bounding box center [722, 340] width 154 height 14
click at [798, 374] on link "Next →" at bounding box center [798, 374] width 13 height 11
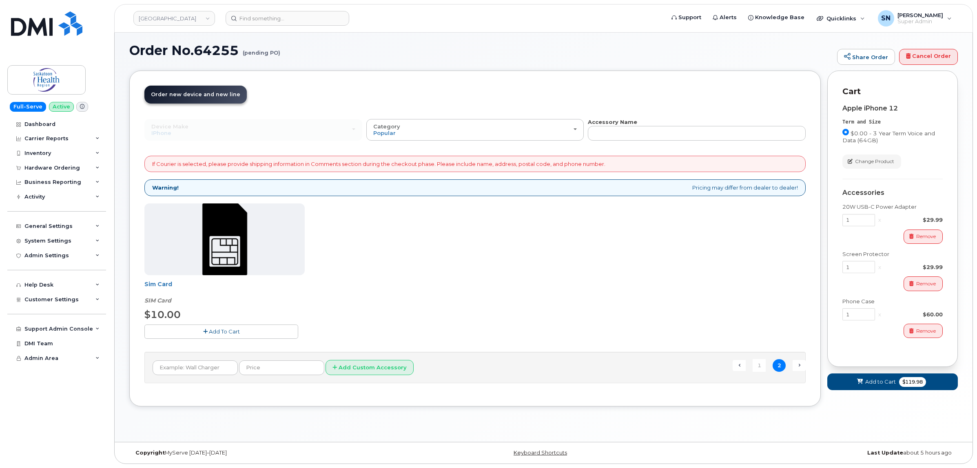
click at [225, 335] on span "Add To Cart" at bounding box center [224, 331] width 31 height 7
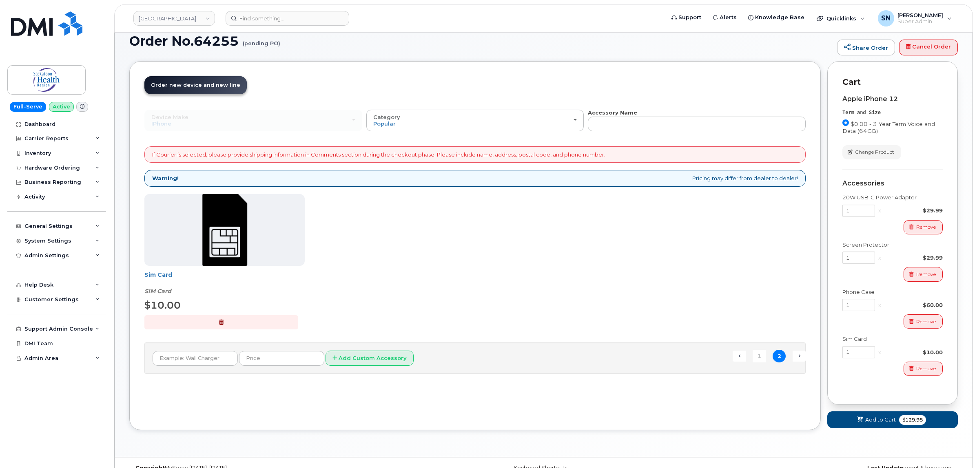
scroll to position [30, 0]
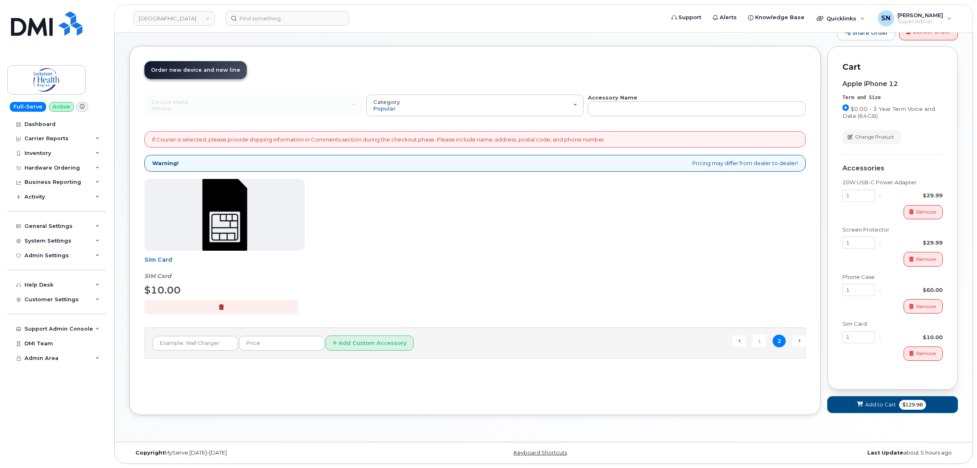
click at [884, 398] on button "Add to Cart $129.98" at bounding box center [892, 404] width 130 height 17
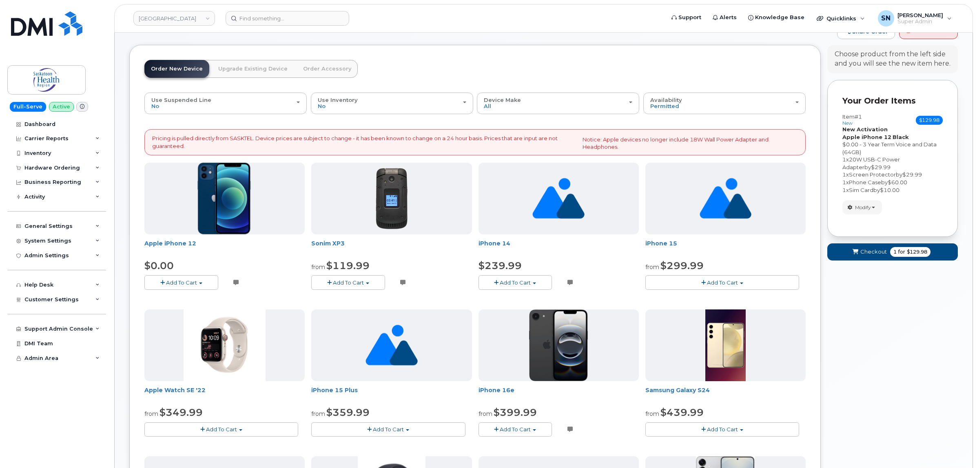
click at [862, 243] on form "Your Order Items Item #1 new $129.98 Accessories Only SIM Only Activation New A…" at bounding box center [892, 174] width 130 height 188
click at [862, 251] on span "Checkout" at bounding box center [873, 252] width 27 height 8
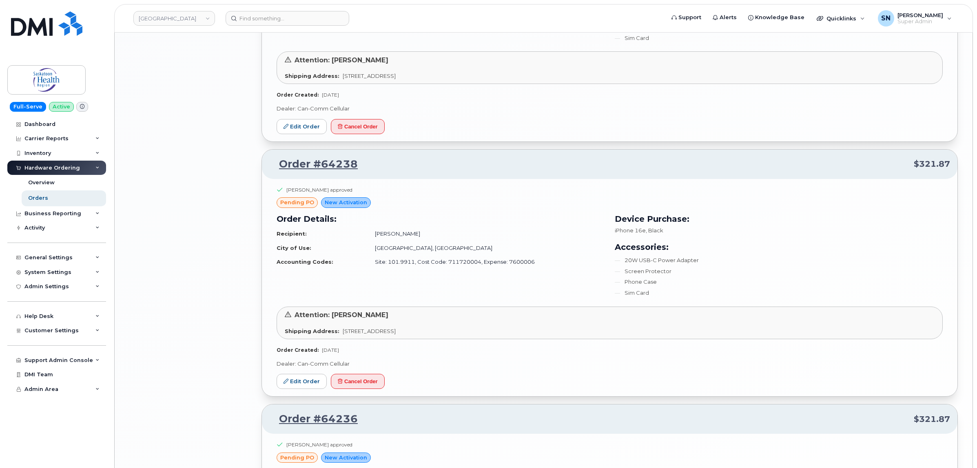
scroll to position [1580, 0]
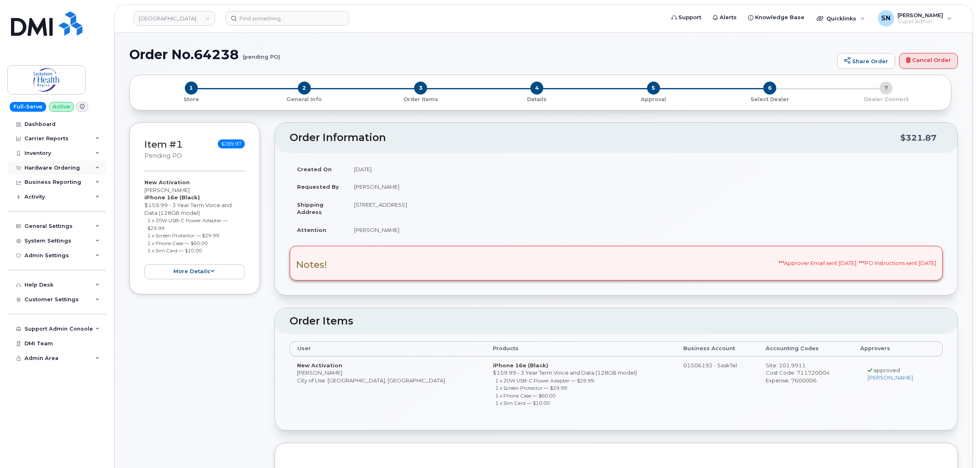
click at [72, 170] on div "Hardware Ordering" at bounding box center [51, 168] width 55 height 7
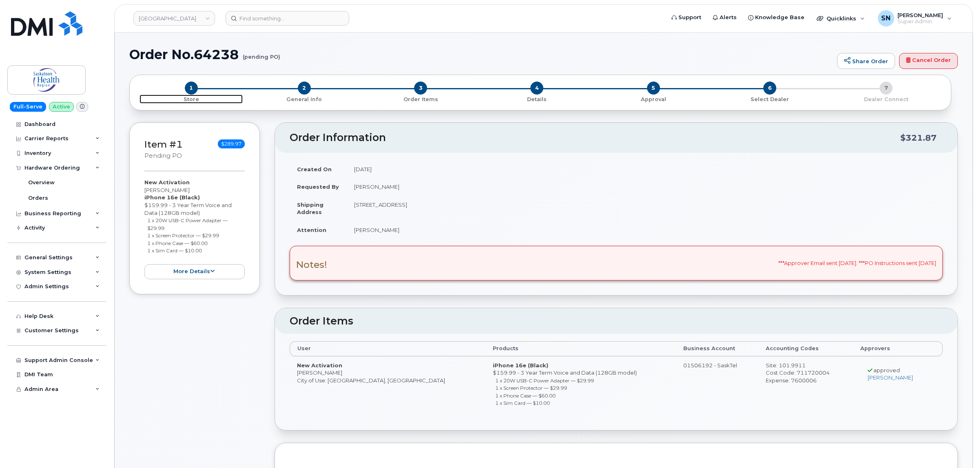
click at [192, 90] on span "1" at bounding box center [191, 88] width 13 height 13
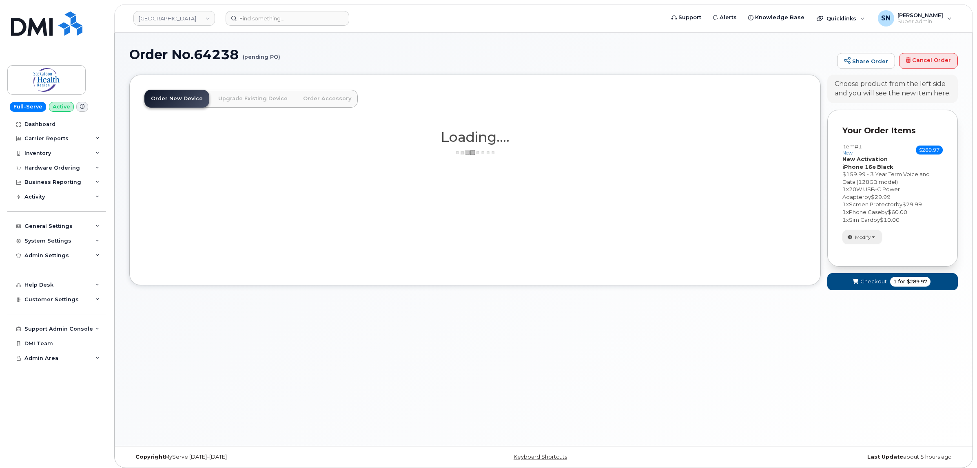
click at [849, 239] on icon "button" at bounding box center [849, 237] width 5 height 5
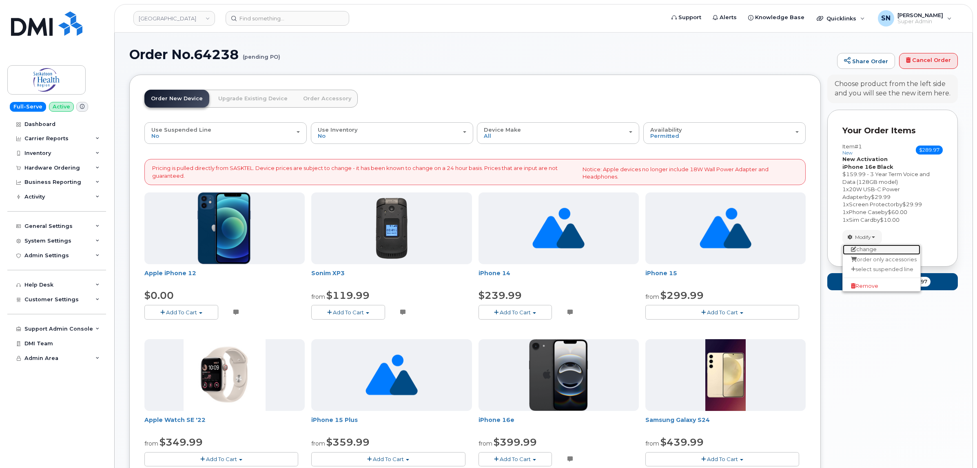
click at [861, 250] on link "change" at bounding box center [880, 250] width 77 height 10
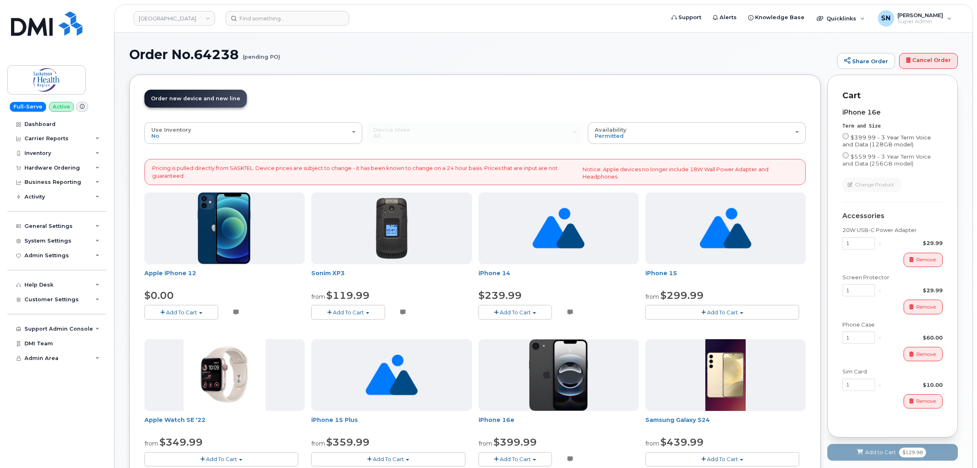
click at [844, 139] on label "$399.99 - 3 Year Term Voice and Data (128GB model)" at bounding box center [892, 140] width 100 height 15
click at [844, 139] on input "$399.99 - 3 Year Term Voice and Data (128GB model)" at bounding box center [845, 136] width 7 height 7
radio input "true"
click at [926, 188] on div "Change Product" at bounding box center [892, 185] width 100 height 14
click at [881, 451] on span "Add to Cart" at bounding box center [880, 453] width 31 height 8
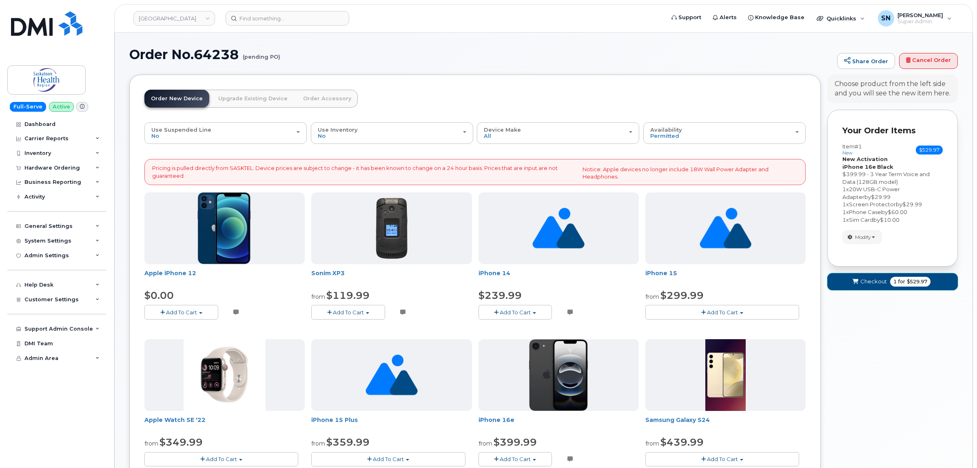
click at [873, 274] on button "Checkout 1 for $529.97" at bounding box center [892, 281] width 130 height 17
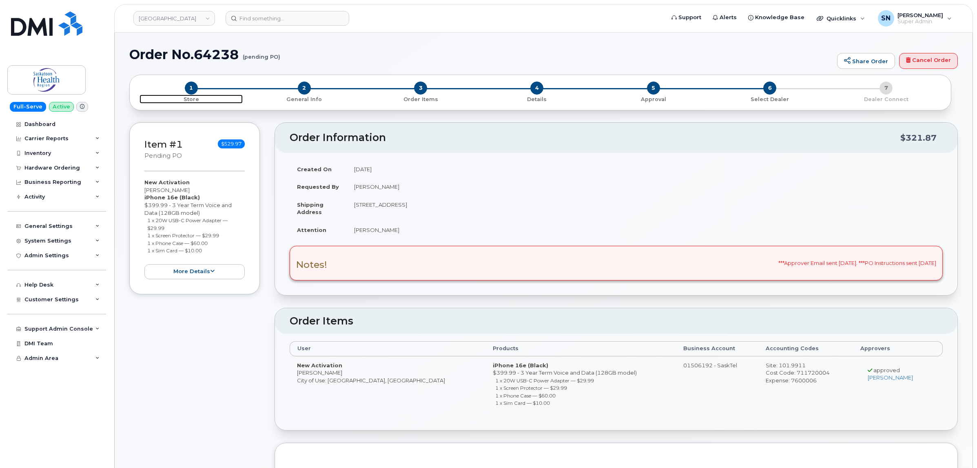
click at [190, 86] on span "1" at bounding box center [191, 88] width 13 height 13
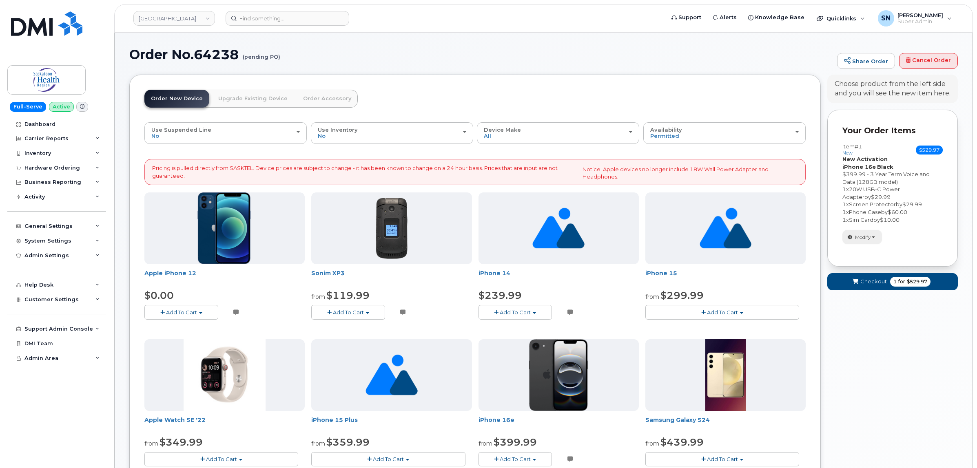
click at [860, 239] on span "Modify" at bounding box center [863, 237] width 16 height 7
click at [864, 250] on link "change" at bounding box center [880, 250] width 77 height 10
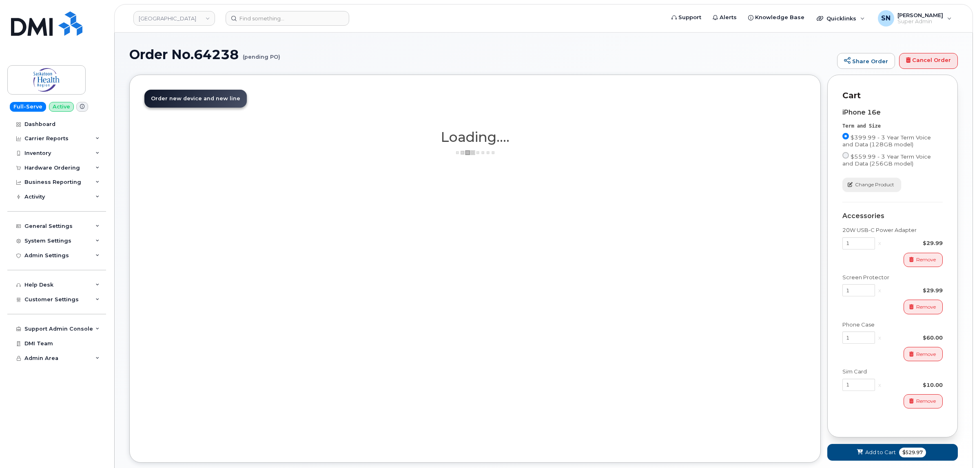
click at [866, 179] on button "Change Product" at bounding box center [871, 185] width 59 height 14
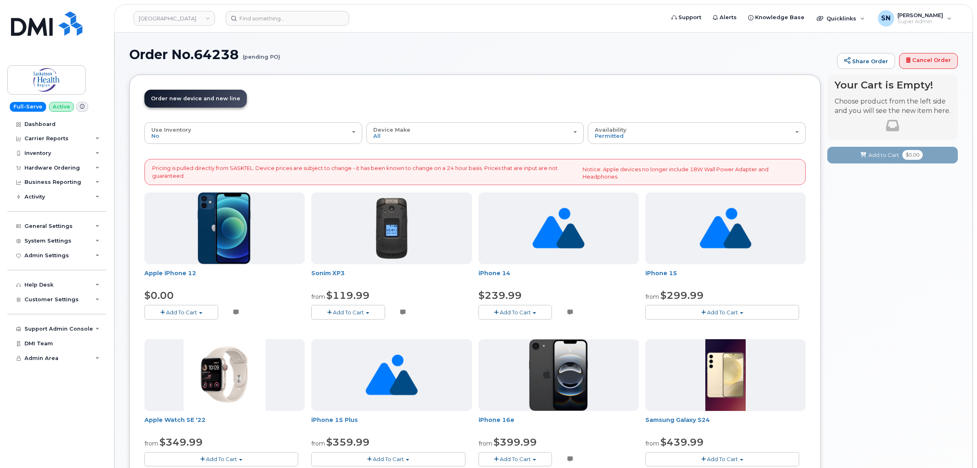
click at [203, 310] on button "Add To Cart" at bounding box center [181, 312] width 74 height 14
click at [194, 329] on link "$0.00 - 3 Year Term Voice and Data (64GB)" at bounding box center [211, 328] width 130 height 10
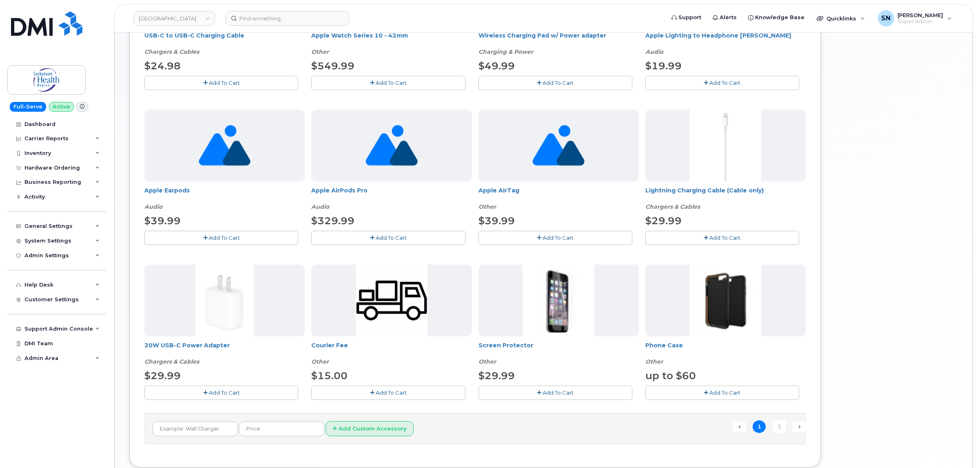
scroll to position [459, 0]
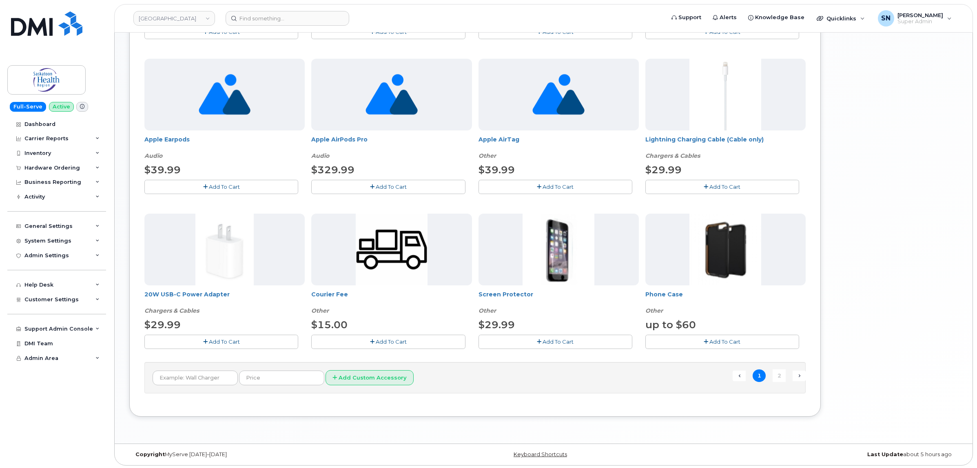
click at [257, 345] on button "Add To Cart" at bounding box center [221, 342] width 154 height 14
click at [529, 345] on button "Add To Cart" at bounding box center [555, 342] width 154 height 14
click at [667, 340] on button "Add To Cart" at bounding box center [722, 342] width 154 height 14
click at [778, 376] on link "2" at bounding box center [778, 375] width 13 height 13
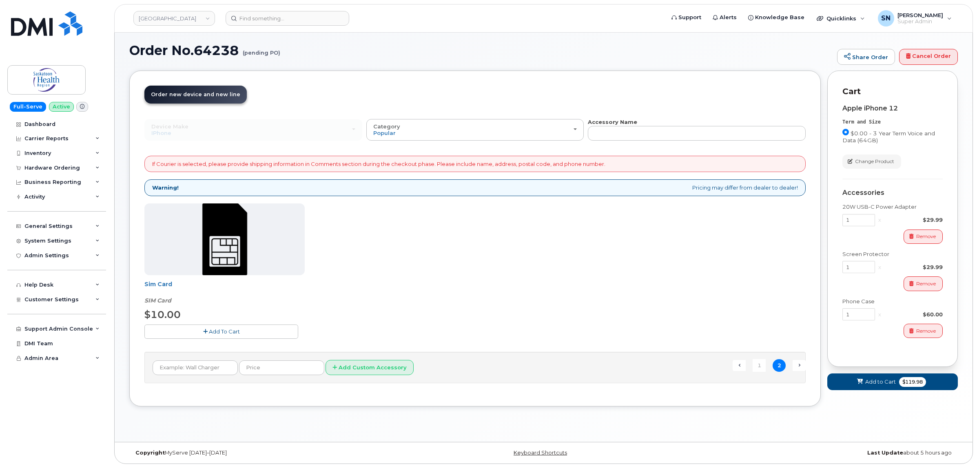
click at [230, 333] on span "Add To Cart" at bounding box center [224, 331] width 31 height 7
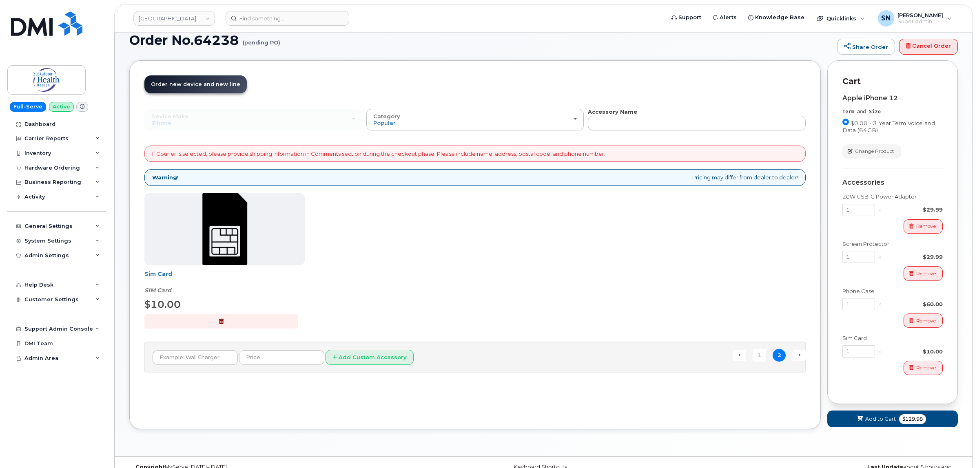
scroll to position [30, 0]
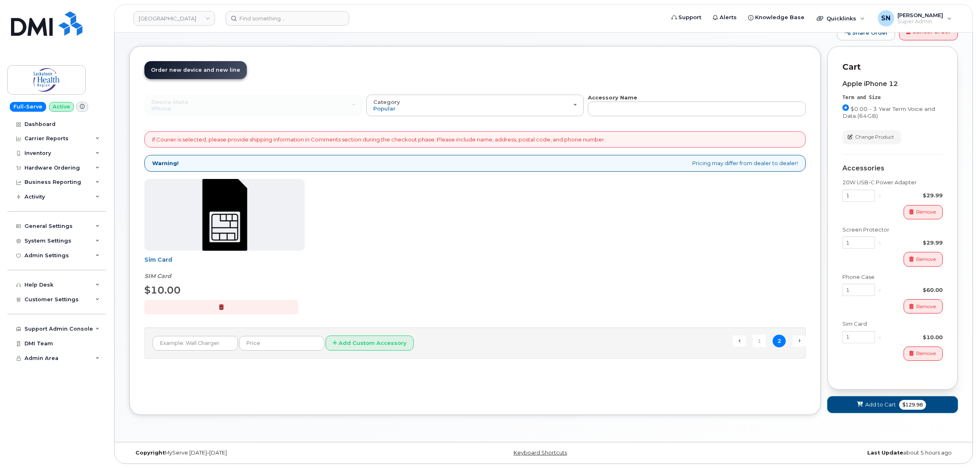
drag, startPoint x: 863, startPoint y: 404, endPoint x: 875, endPoint y: 344, distance: 61.0
click at [863, 404] on button "Add to Cart $129.98" at bounding box center [892, 404] width 130 height 17
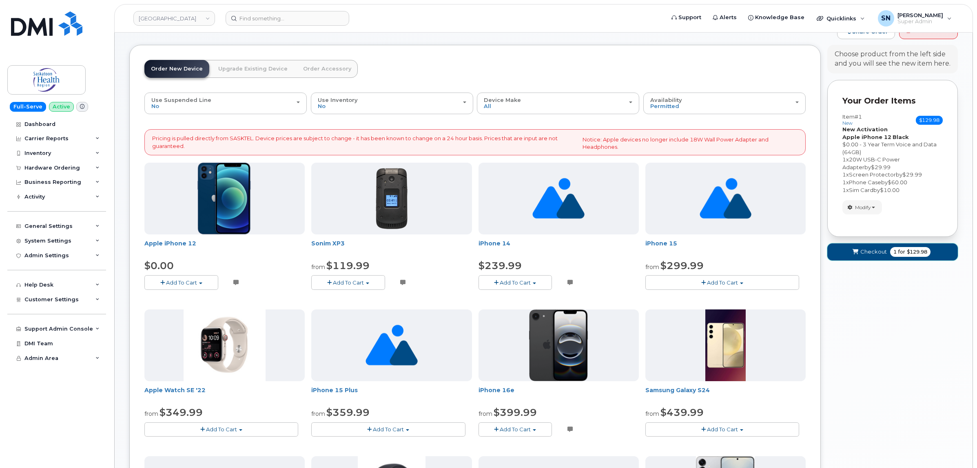
click at [868, 255] on span "Checkout" at bounding box center [873, 252] width 27 height 8
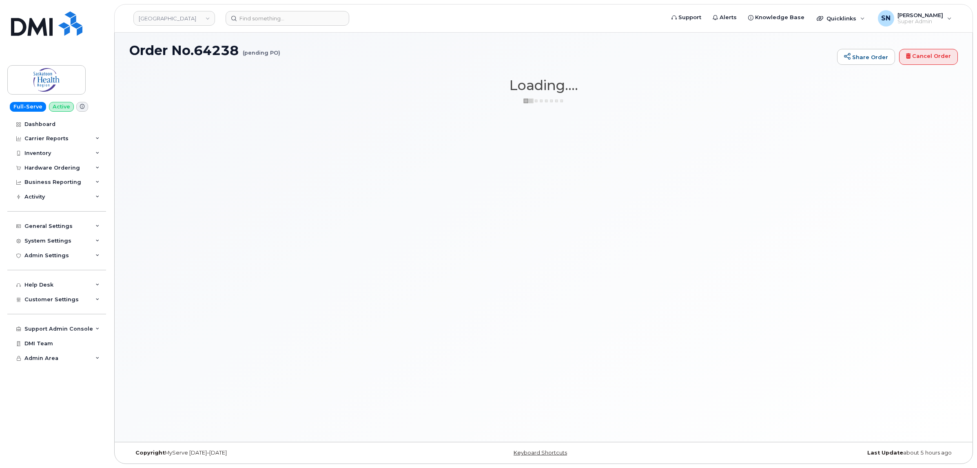
scroll to position [4, 0]
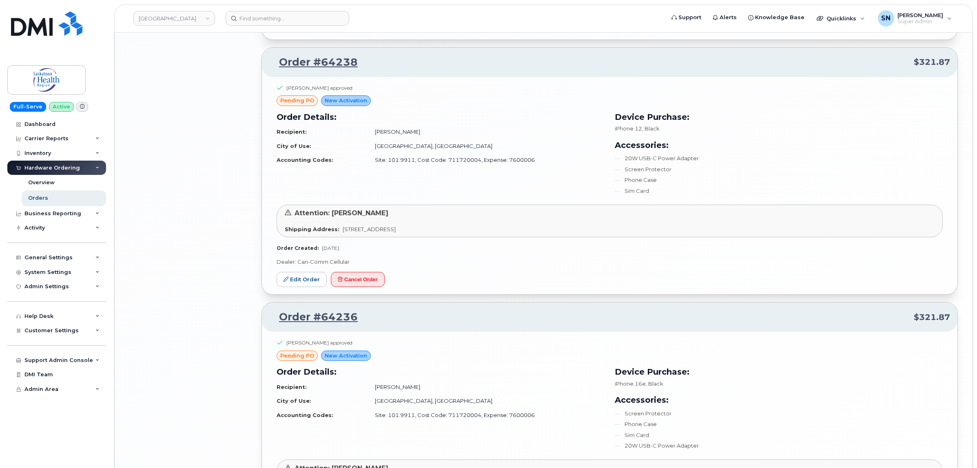
scroll to position [1781, 0]
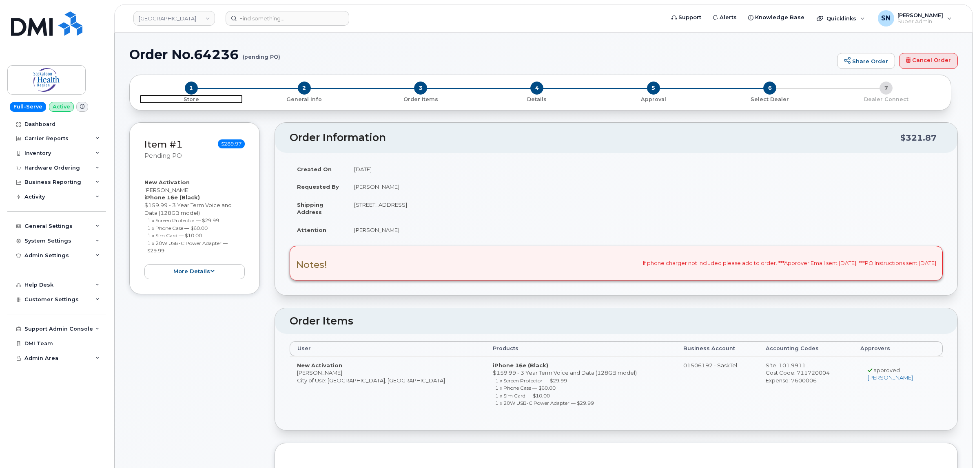
click at [192, 87] on span "1" at bounding box center [191, 88] width 13 height 13
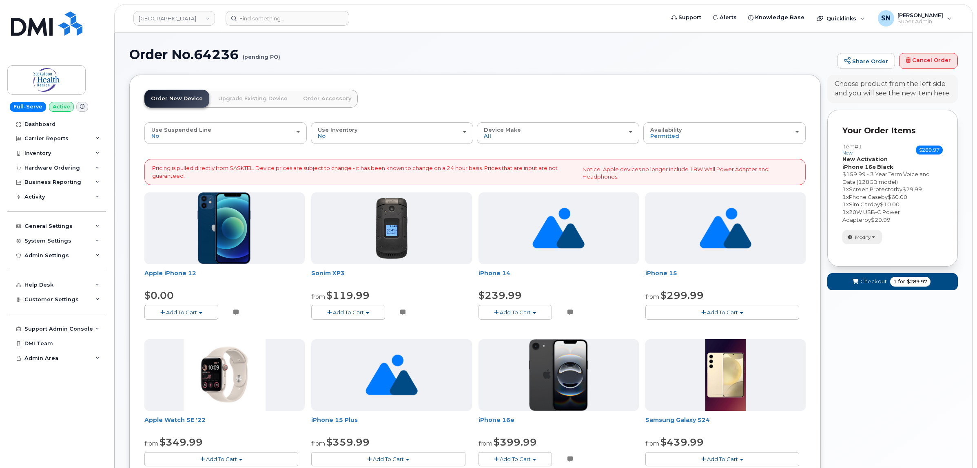
click at [876, 239] on button "Modify" at bounding box center [862, 237] width 40 height 14
click at [878, 252] on link "change" at bounding box center [880, 250] width 77 height 10
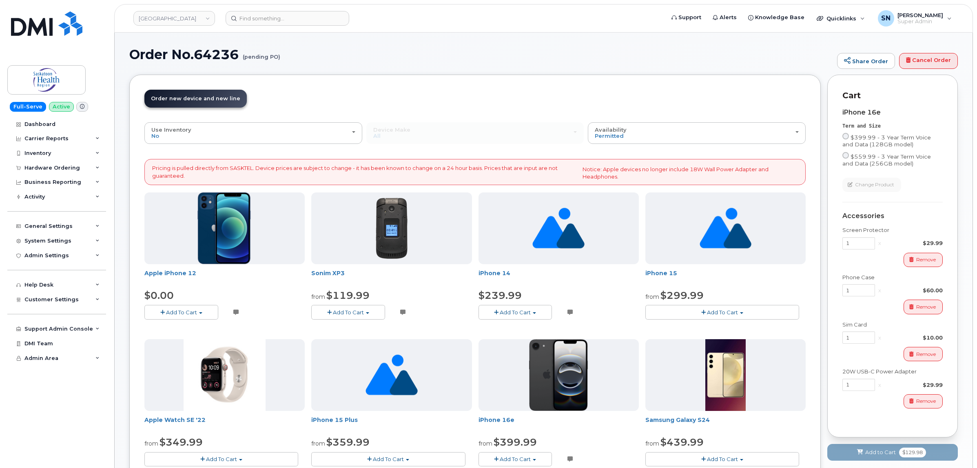
drag, startPoint x: 845, startPoint y: 135, endPoint x: 877, endPoint y: 183, distance: 58.1
click at [845, 135] on input "$399.99 - 3 Year Term Voice and Data (128GB model)" at bounding box center [845, 136] width 7 height 7
radio input "true"
click at [910, 200] on div "iPhone 16e Term and Size $399.99 - 3 Year Term Voice and Data (128GB model) $55…" at bounding box center [892, 262] width 100 height 321
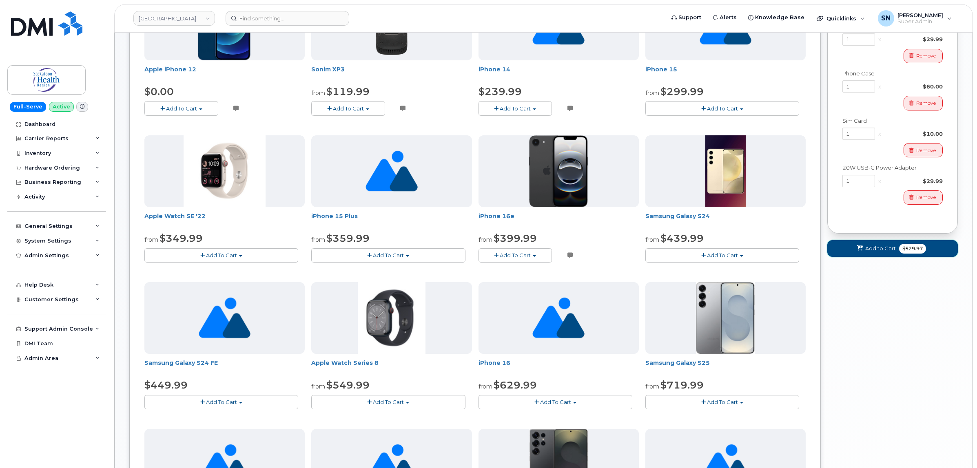
click at [877, 252] on span "Add to Cart" at bounding box center [880, 249] width 31 height 8
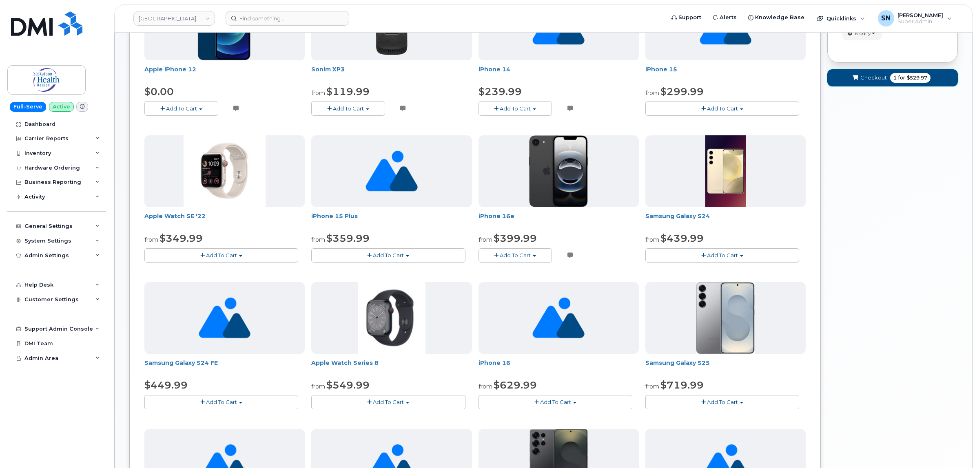
click at [881, 79] on span "Checkout" at bounding box center [873, 78] width 27 height 8
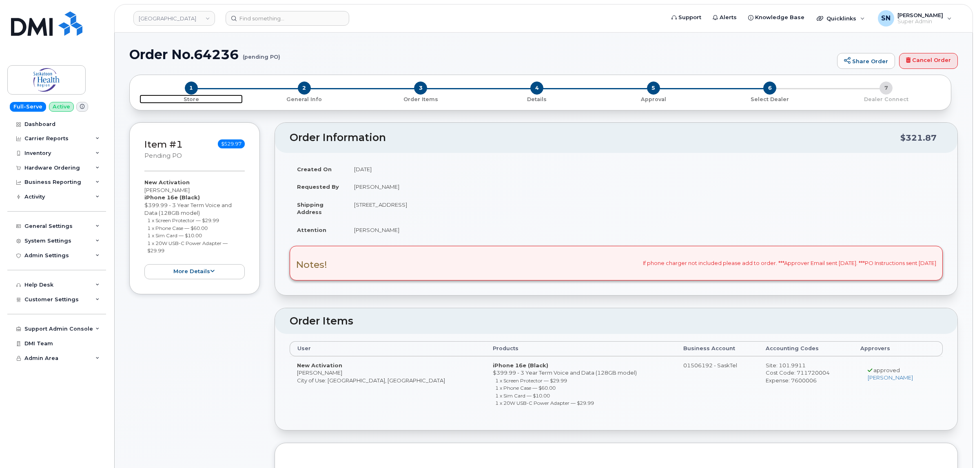
click at [192, 91] on span "1" at bounding box center [191, 88] width 13 height 13
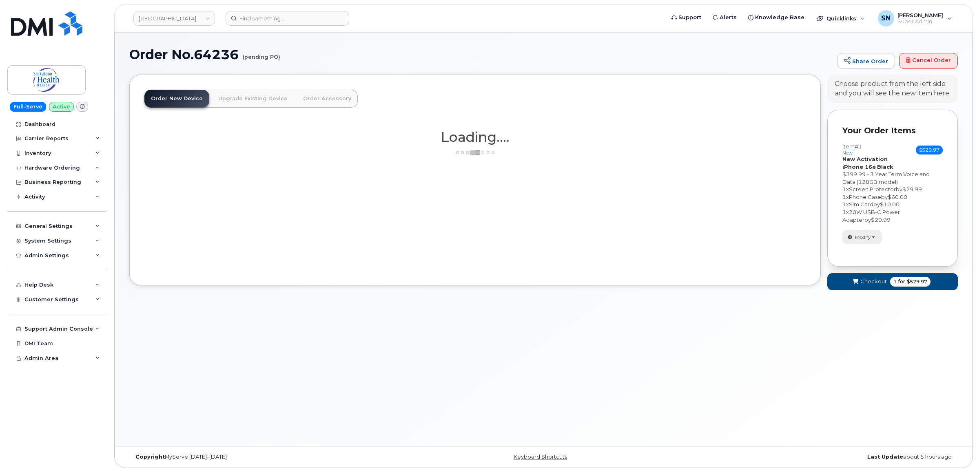
click at [860, 237] on span "Modify" at bounding box center [863, 237] width 16 height 7
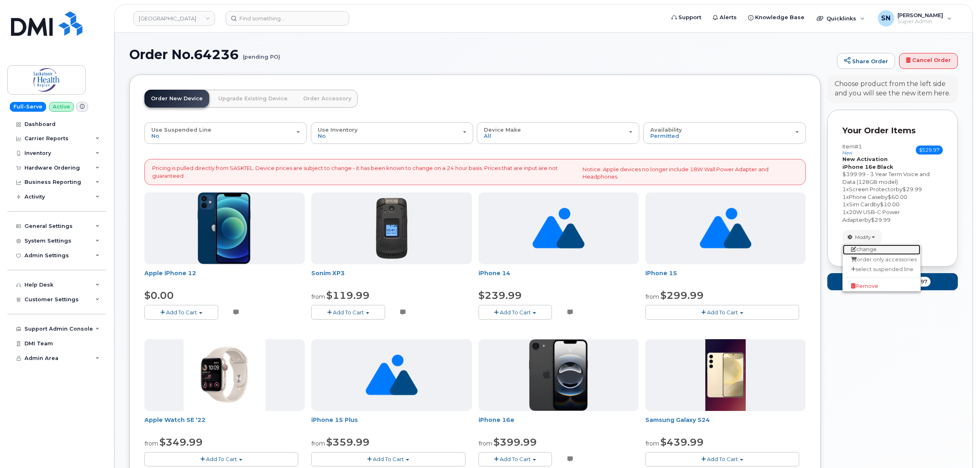
click at [864, 252] on link "change" at bounding box center [880, 250] width 77 height 10
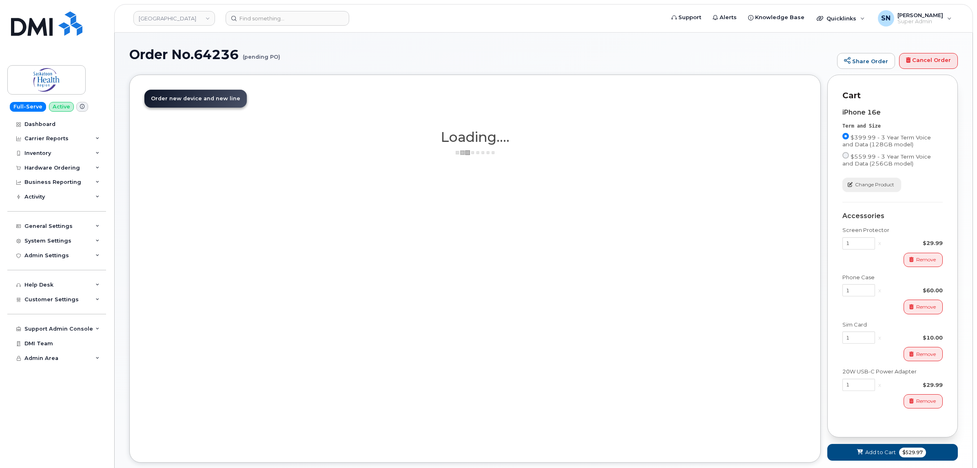
click at [861, 187] on span "Change Product" at bounding box center [874, 184] width 39 height 7
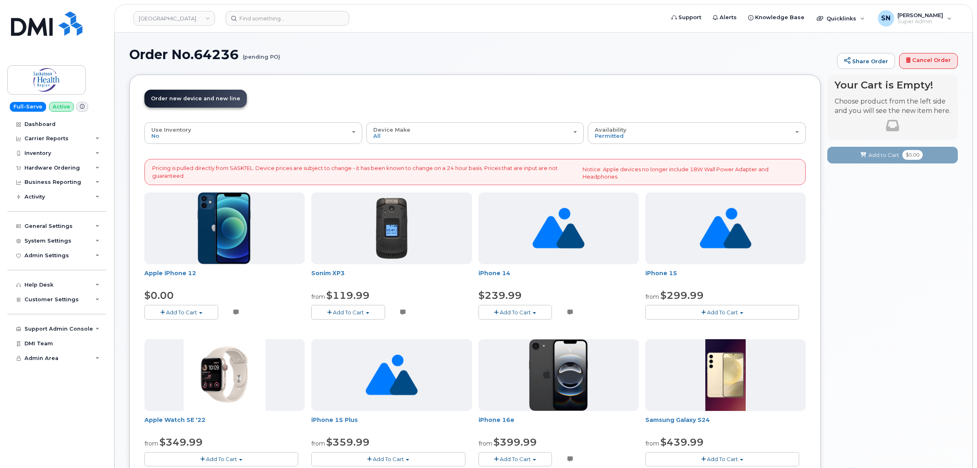
click at [210, 316] on button "Add To Cart" at bounding box center [181, 312] width 74 height 14
click at [192, 329] on link "$0.00 - 3 Year Term Voice and Data (64GB)" at bounding box center [211, 328] width 130 height 10
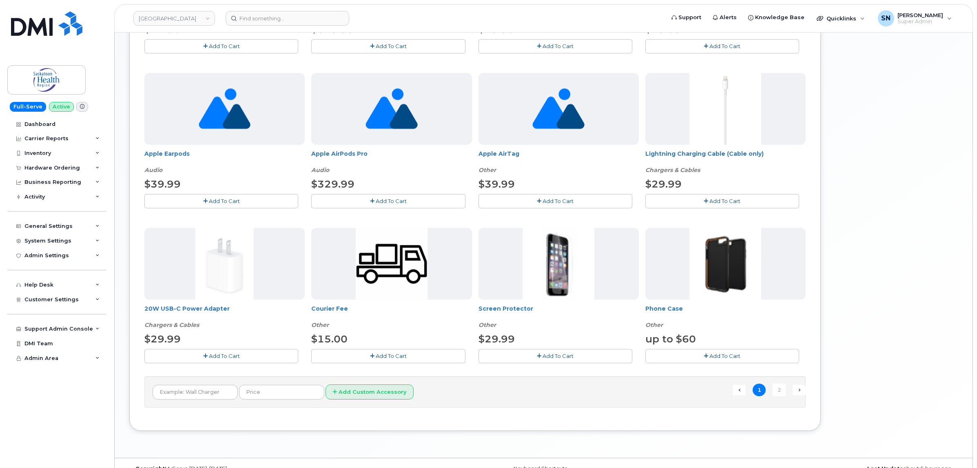
scroll to position [462, 0]
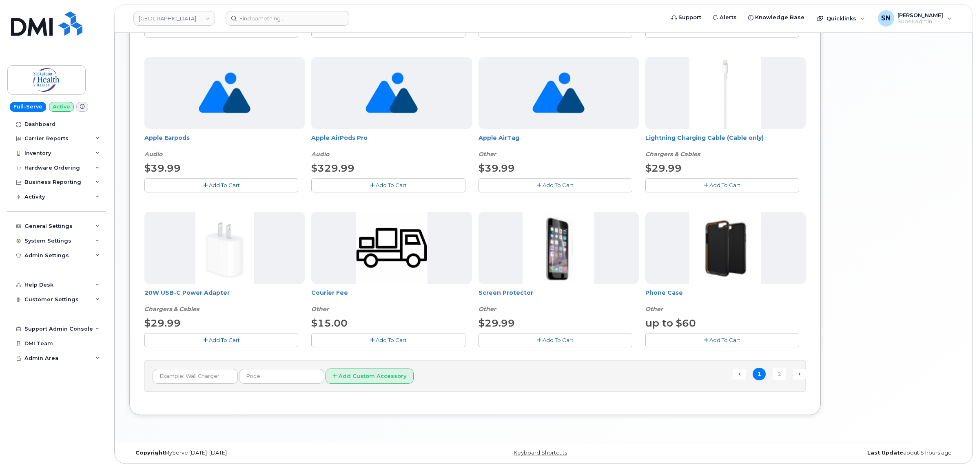
click at [268, 334] on button "Add To Cart" at bounding box center [221, 340] width 154 height 14
click at [584, 351] on div "Car Charger Other up to $40 Add To Cart Camera Lens Protector (iPhone Only) Oth…" at bounding box center [474, 53] width 661 height 613
click at [585, 336] on button "Add To Cart" at bounding box center [555, 340] width 154 height 14
click at [714, 335] on button "Add To Cart" at bounding box center [722, 340] width 154 height 14
click at [779, 376] on link "2" at bounding box center [778, 374] width 13 height 13
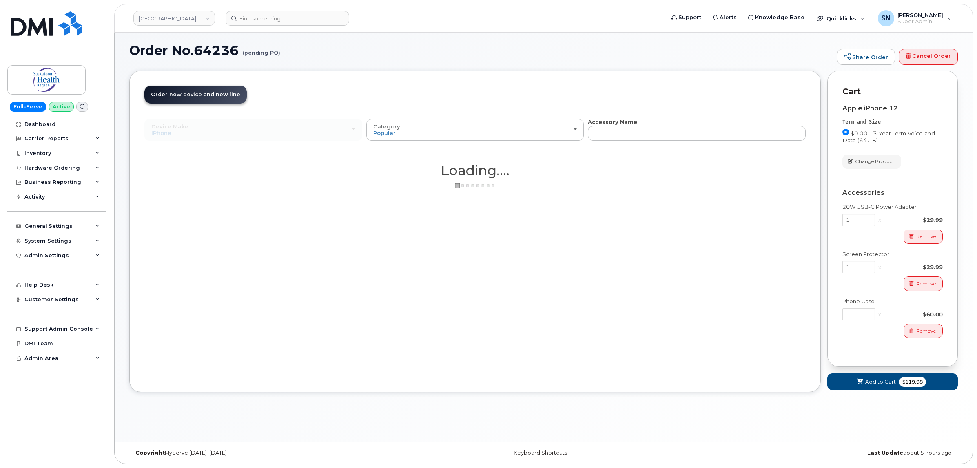
scroll to position [4, 0]
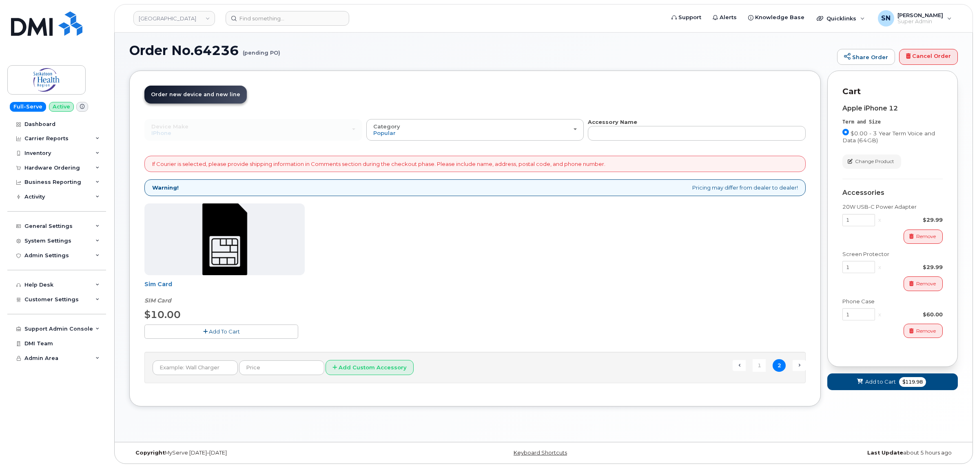
click at [229, 331] on span "Add To Cart" at bounding box center [224, 331] width 31 height 7
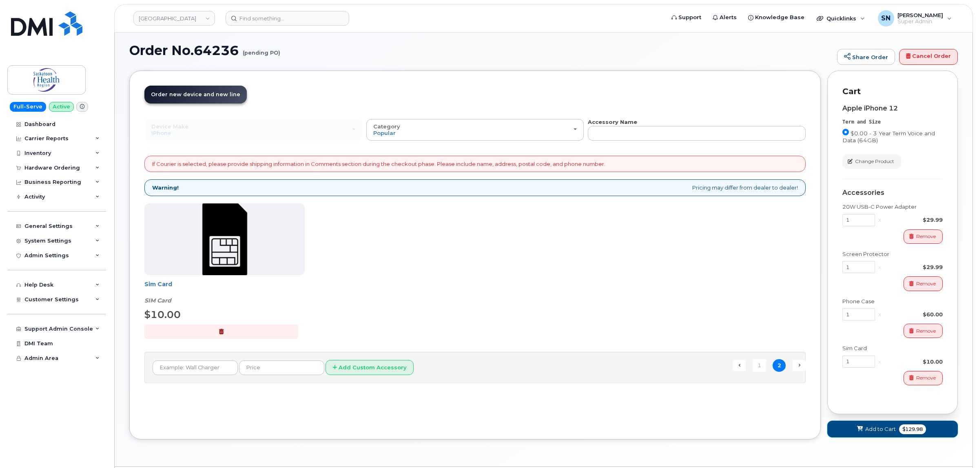
click at [871, 435] on button "Add to Cart $129.98" at bounding box center [892, 429] width 130 height 17
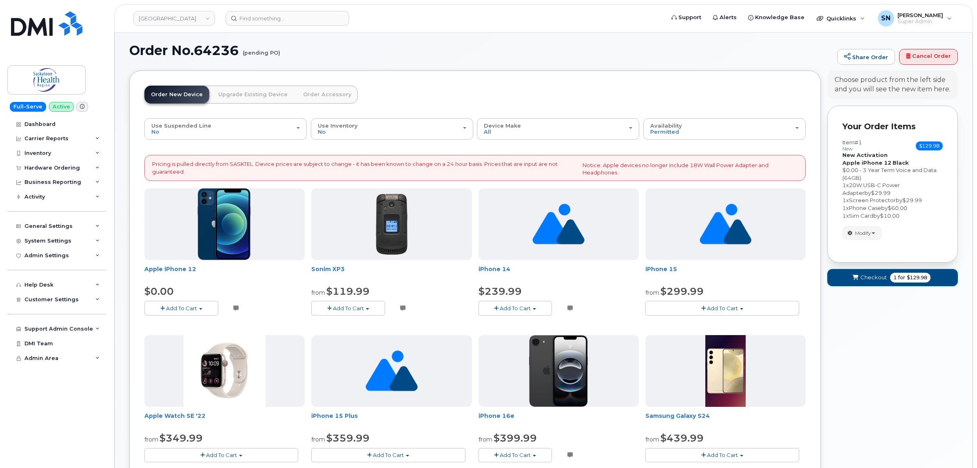
click at [882, 278] on span "Checkout" at bounding box center [873, 278] width 27 height 8
